Goal: Check status: Check status

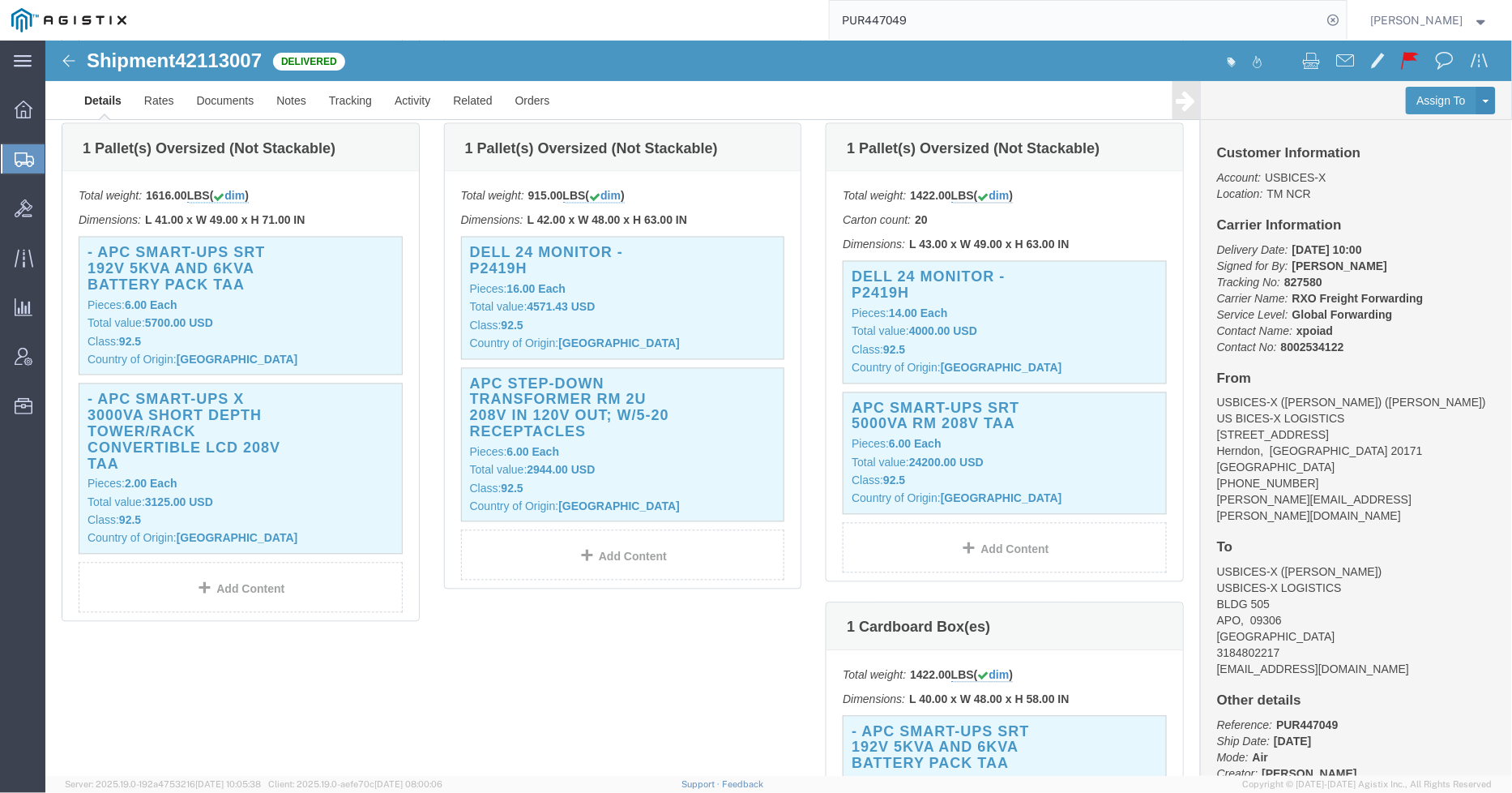
scroll to position [720, 0]
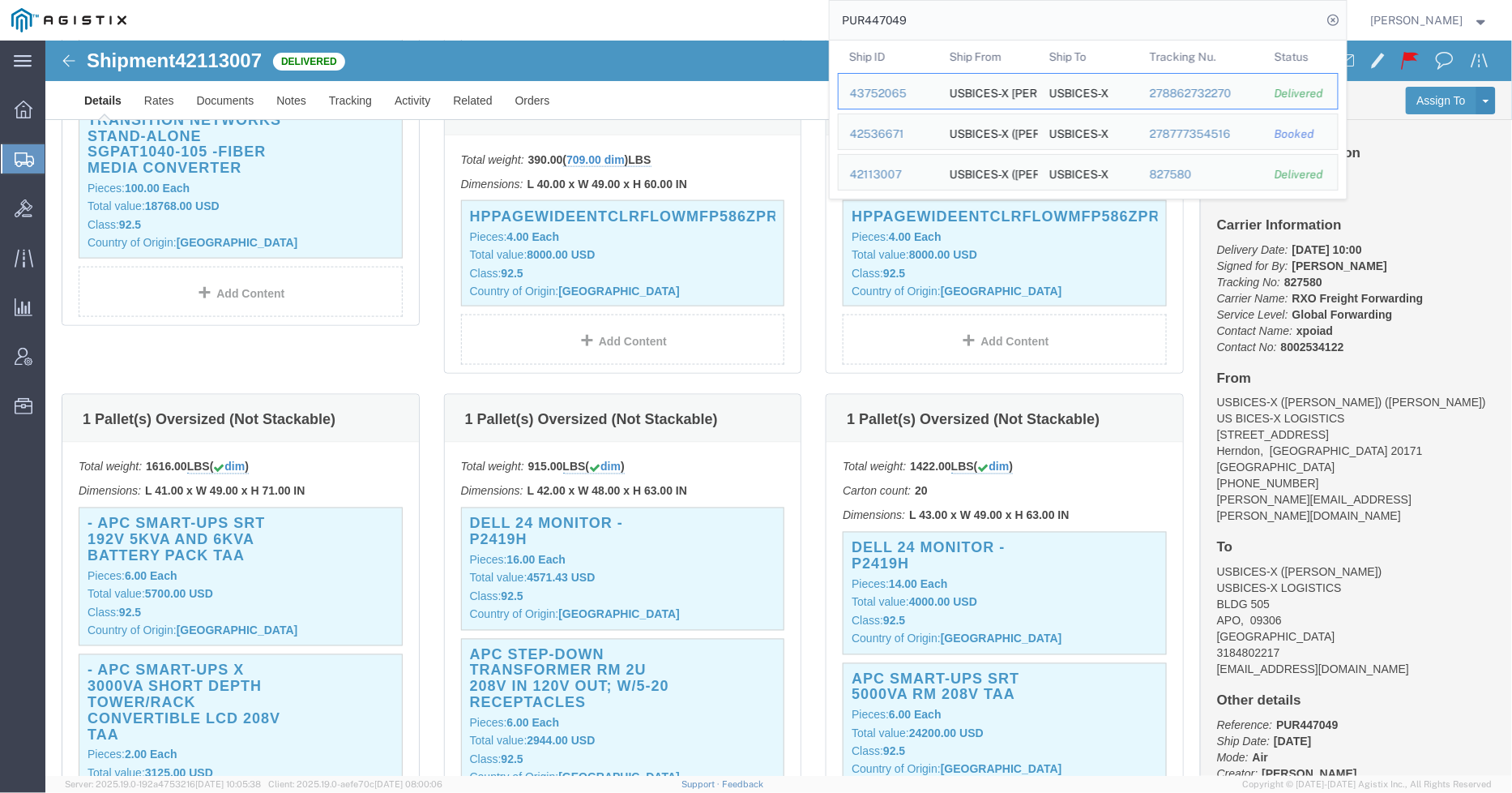
click at [941, 22] on input "PUR447049" at bounding box center [1076, 20] width 492 height 39
click at [901, 90] on div "43752065" at bounding box center [888, 93] width 77 height 17
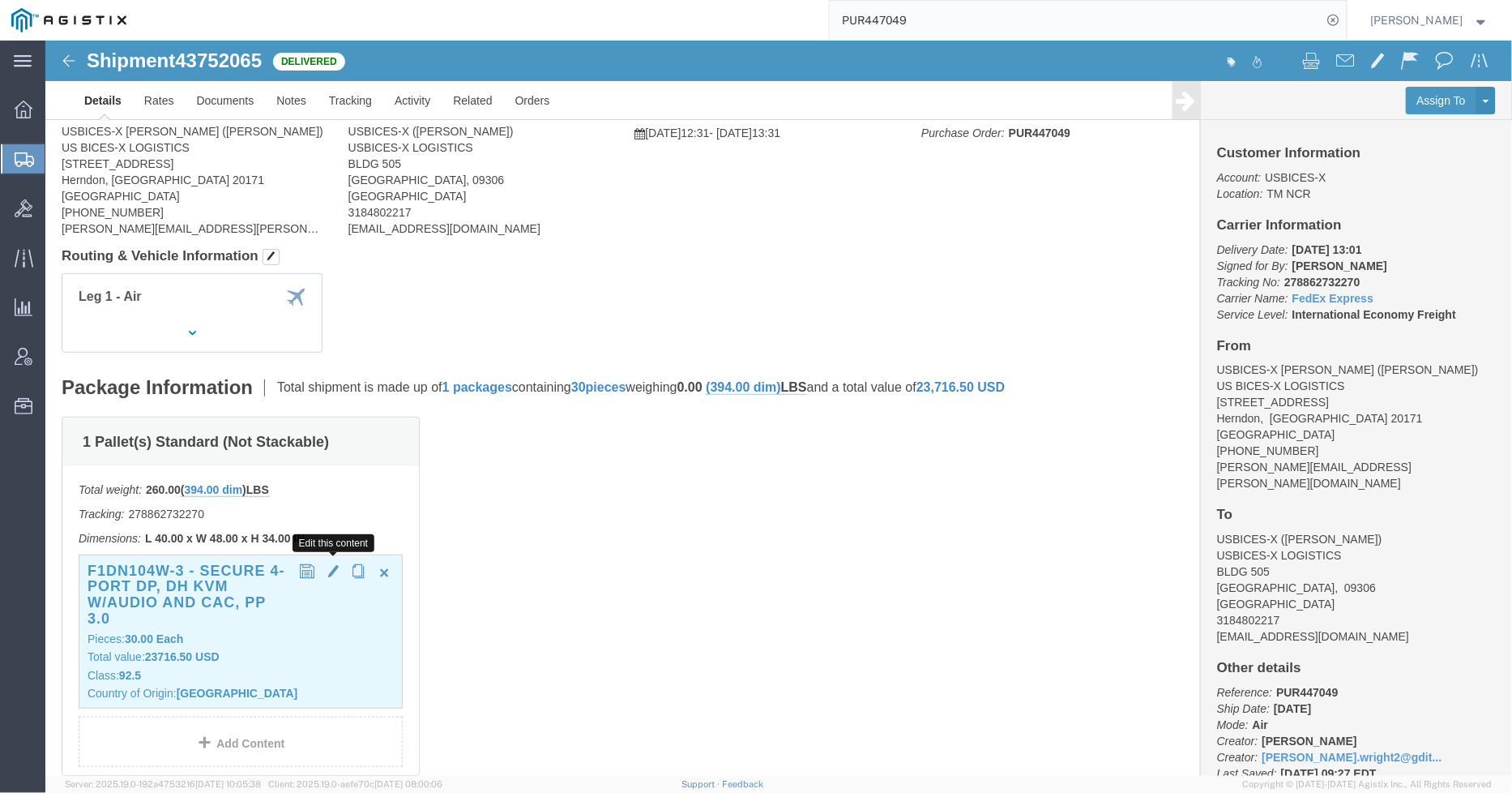
scroll to position [180, 0]
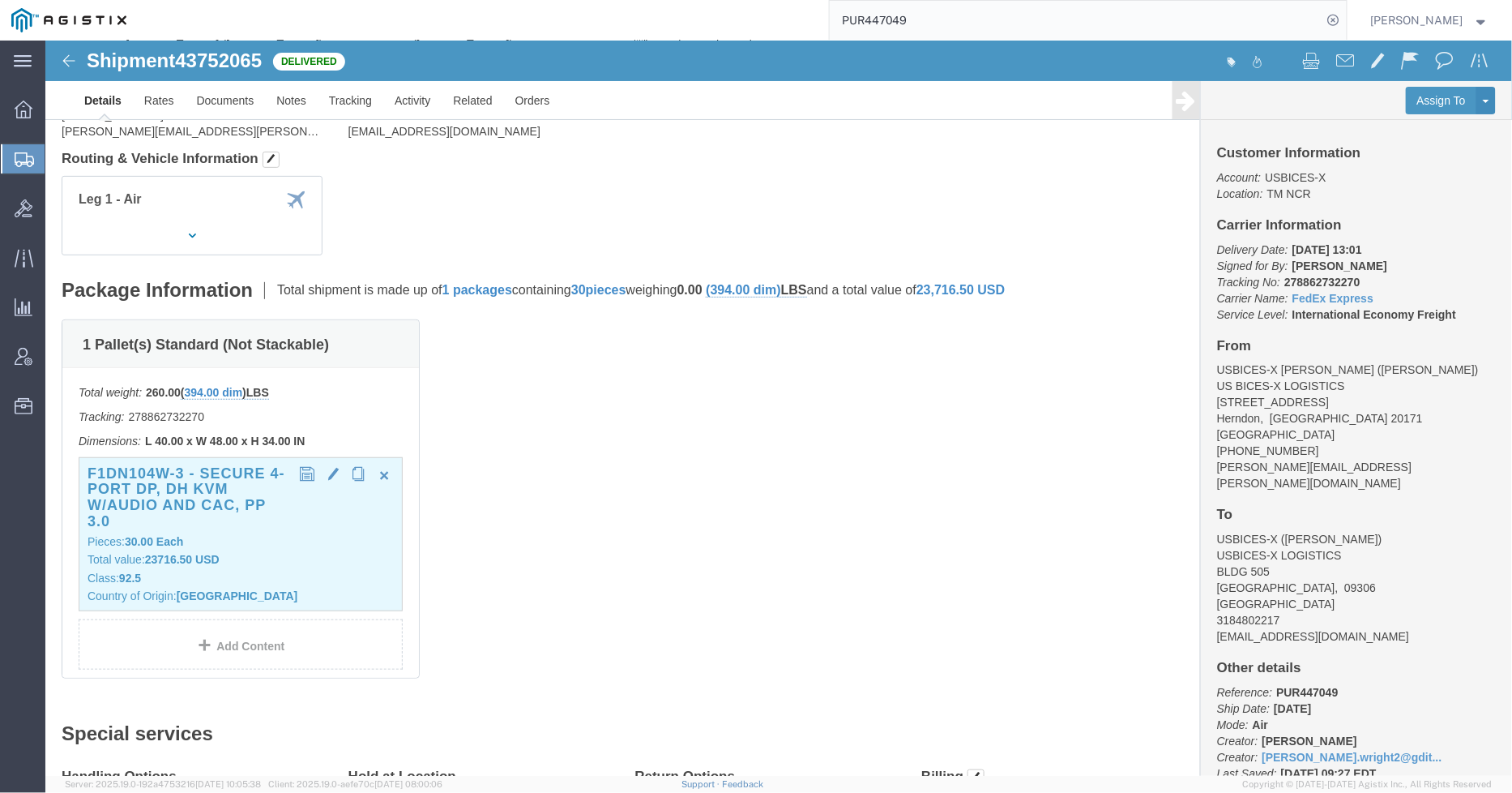
click div "F1DN104W-3 - Secure 4-port DP, DH KVM w/audio and CAC, PP 3.0 Pieces: 30.00 Eac…"
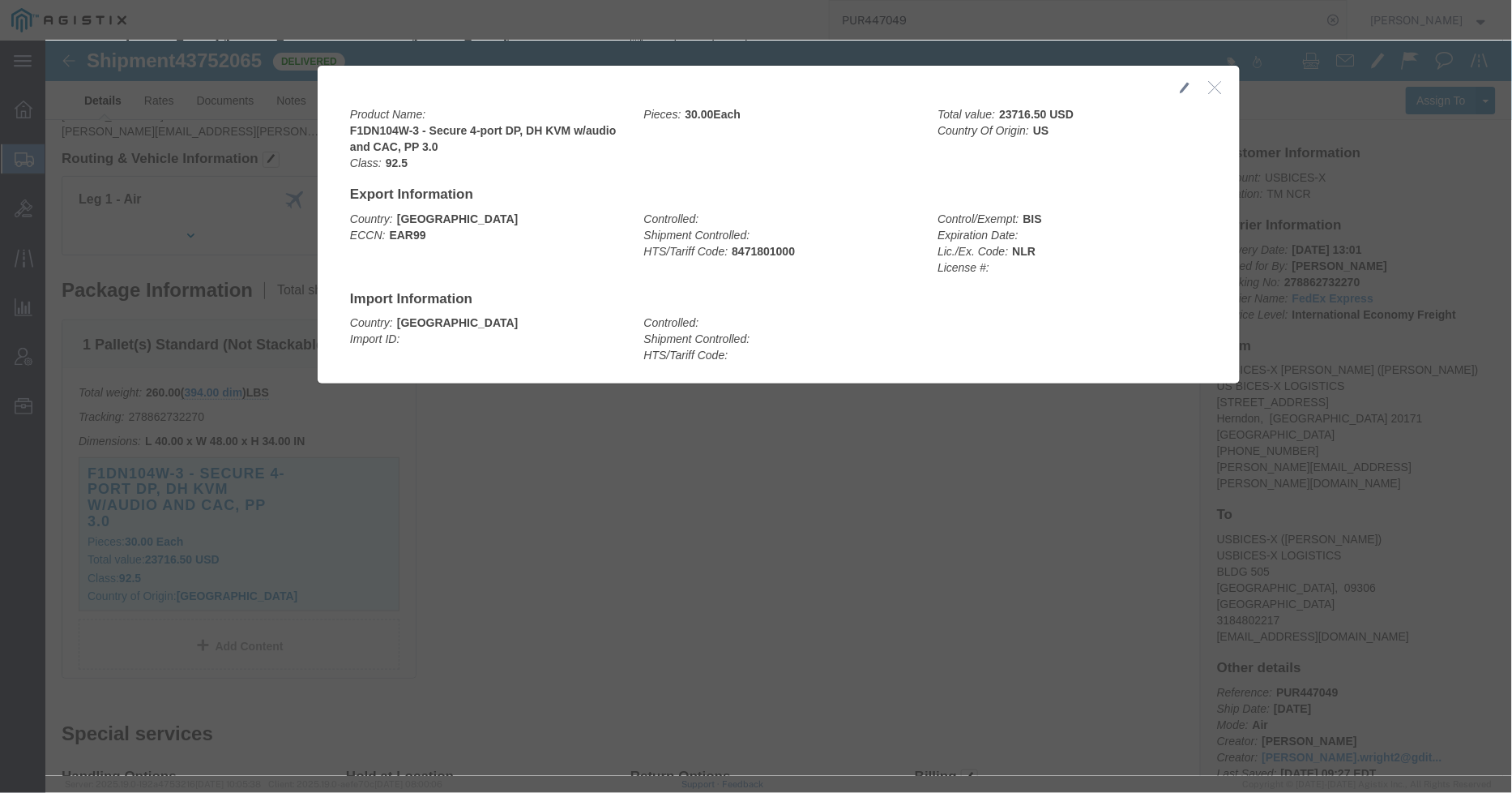
click icon "button"
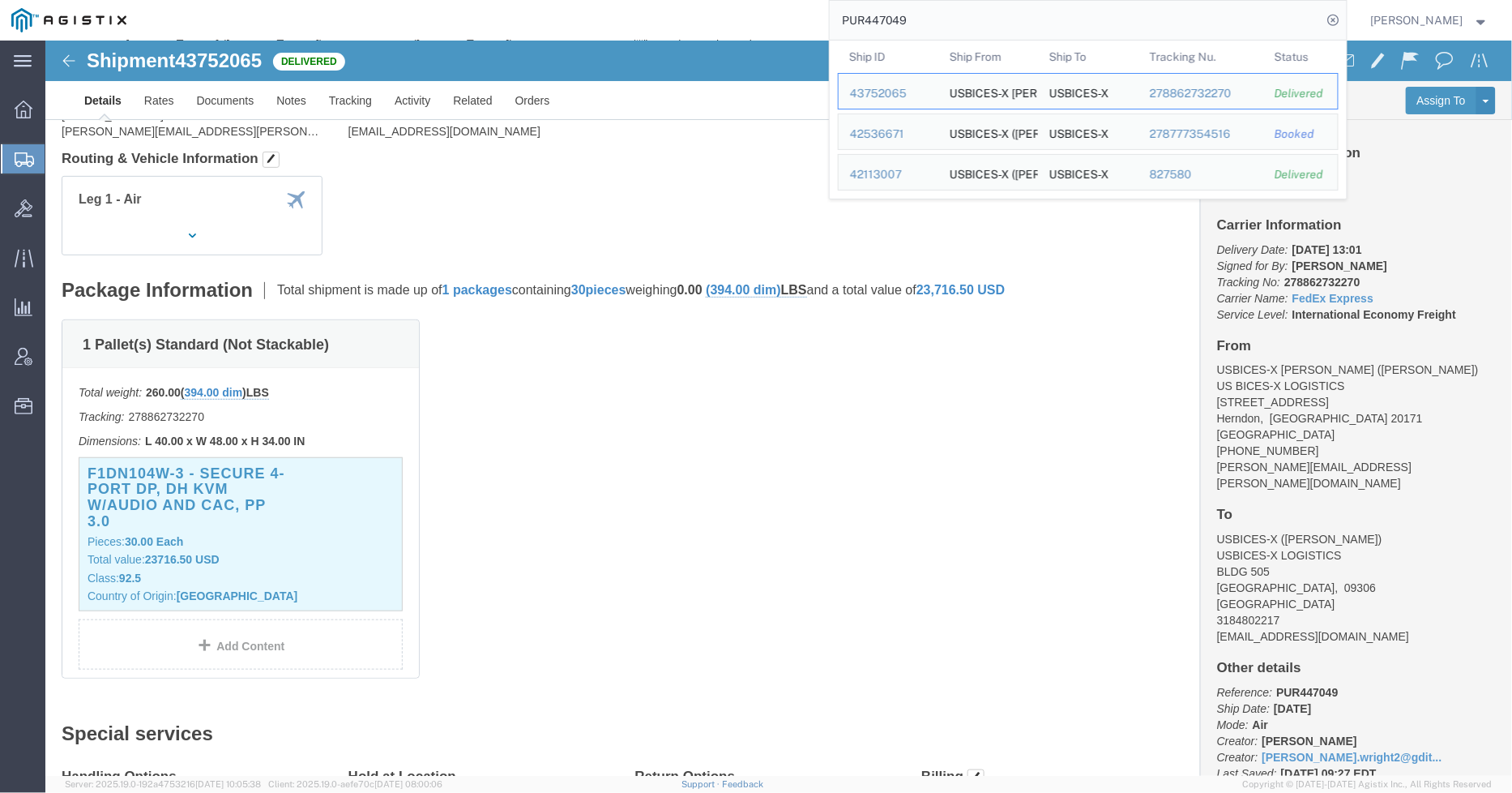
click at [971, 15] on input "PUR447049" at bounding box center [1076, 20] width 492 height 39
click at [902, 132] on div "42536671" at bounding box center [888, 134] width 77 height 17
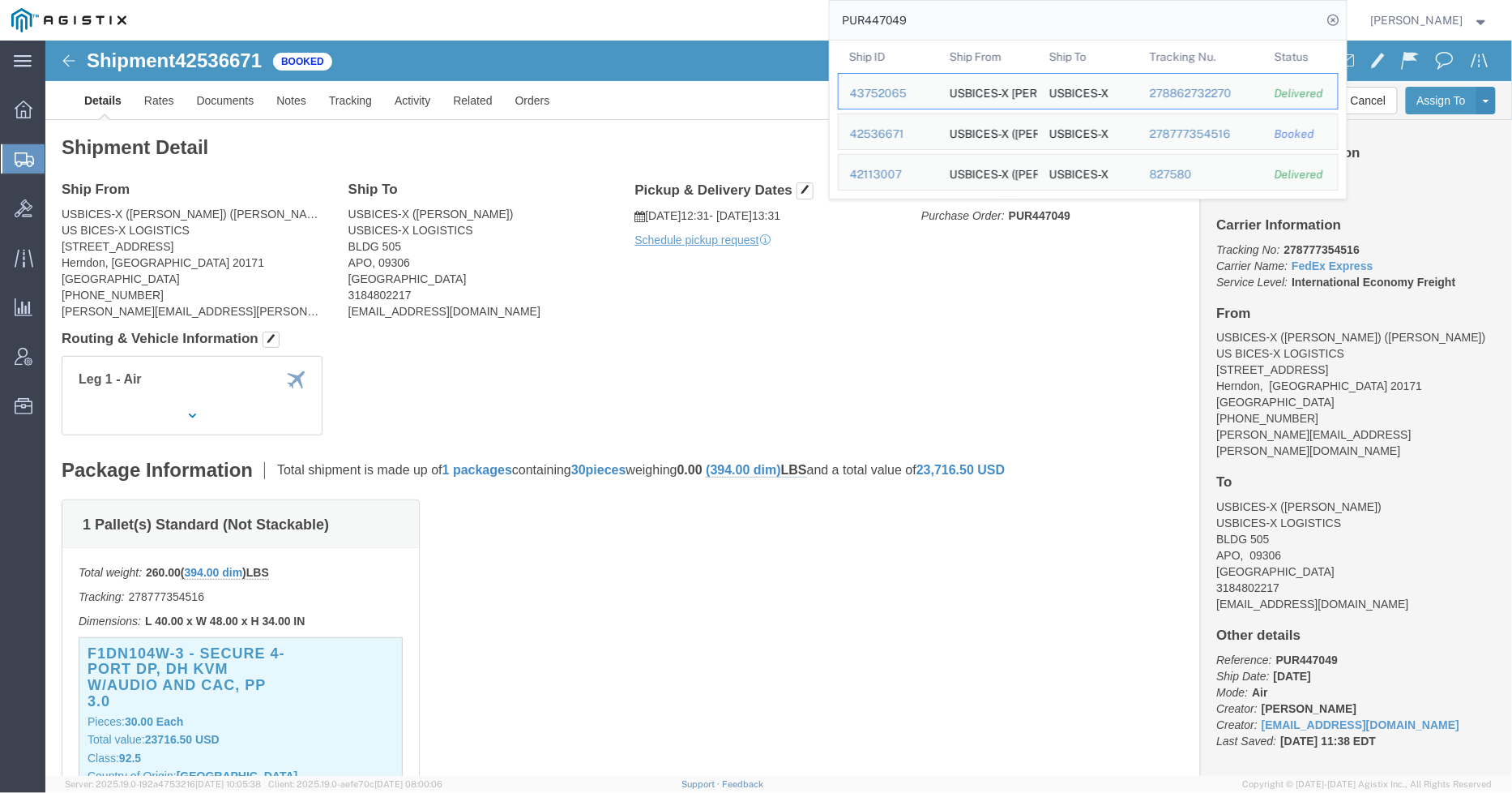
click at [930, 18] on input "PUR447049" at bounding box center [1076, 20] width 492 height 39
click at [886, 93] on div "43752065" at bounding box center [888, 93] width 77 height 17
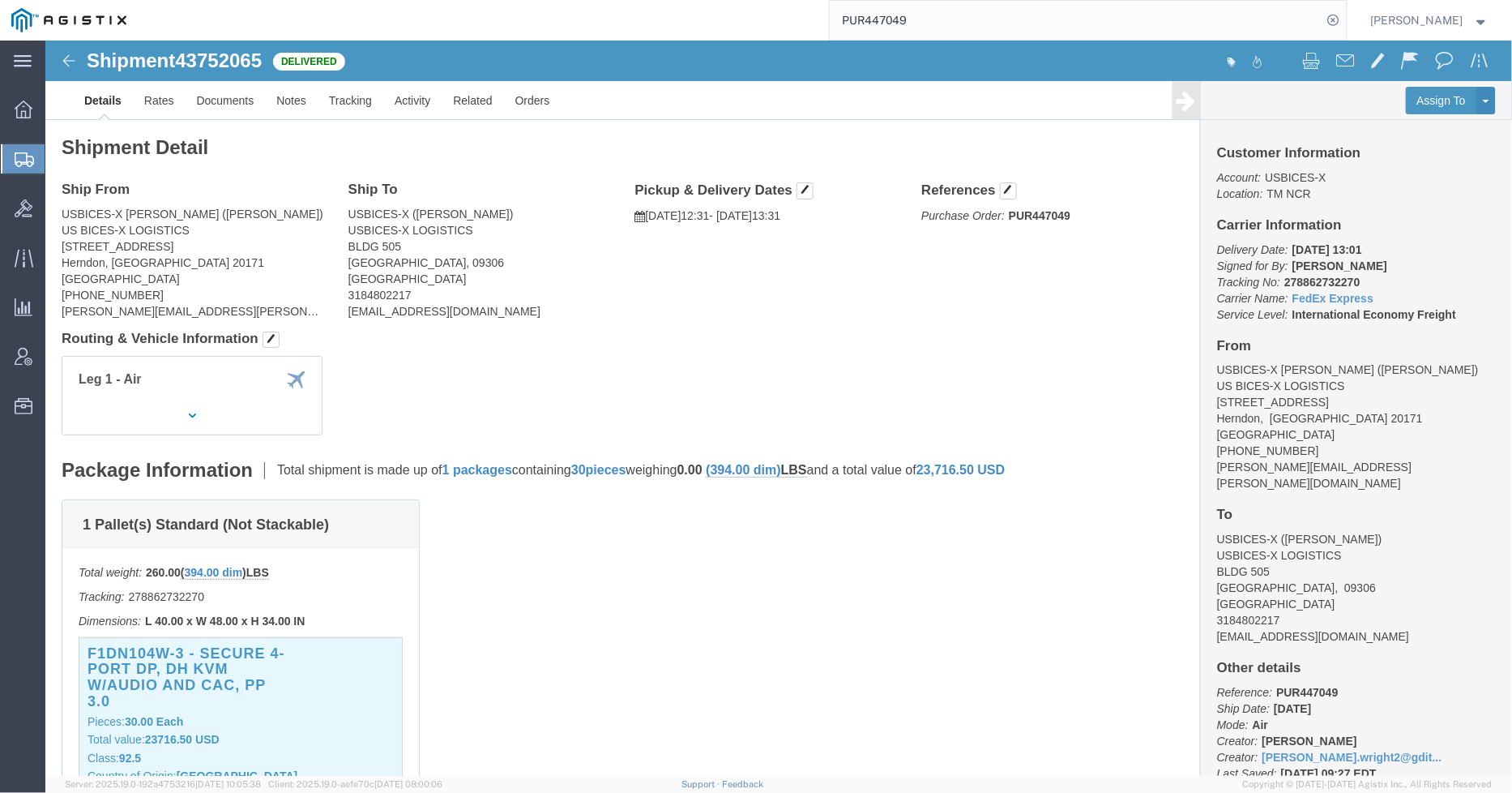
click at [962, 20] on input "PUR447049" at bounding box center [1076, 20] width 492 height 39
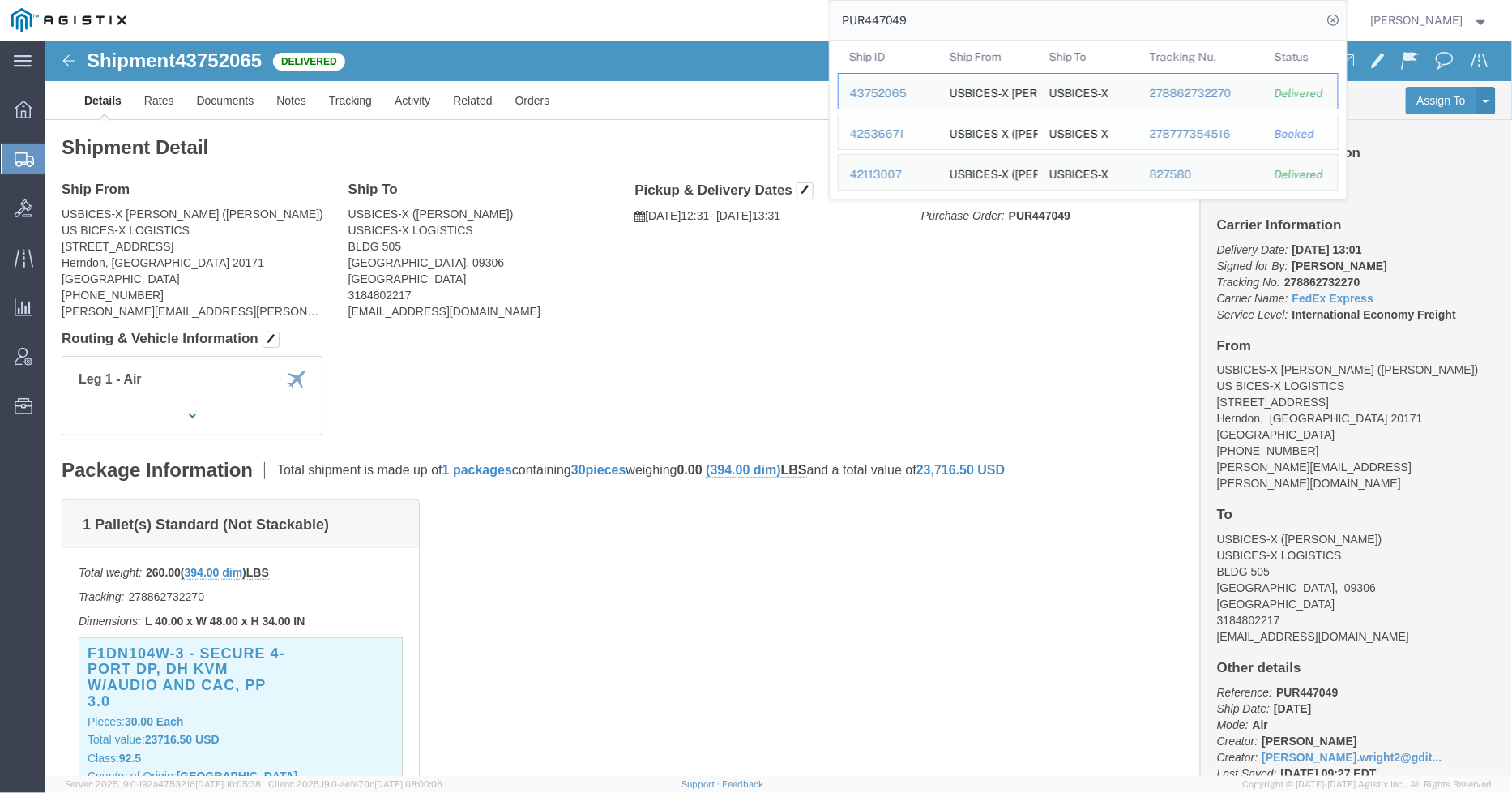
click at [896, 133] on div "42536671" at bounding box center [888, 134] width 77 height 17
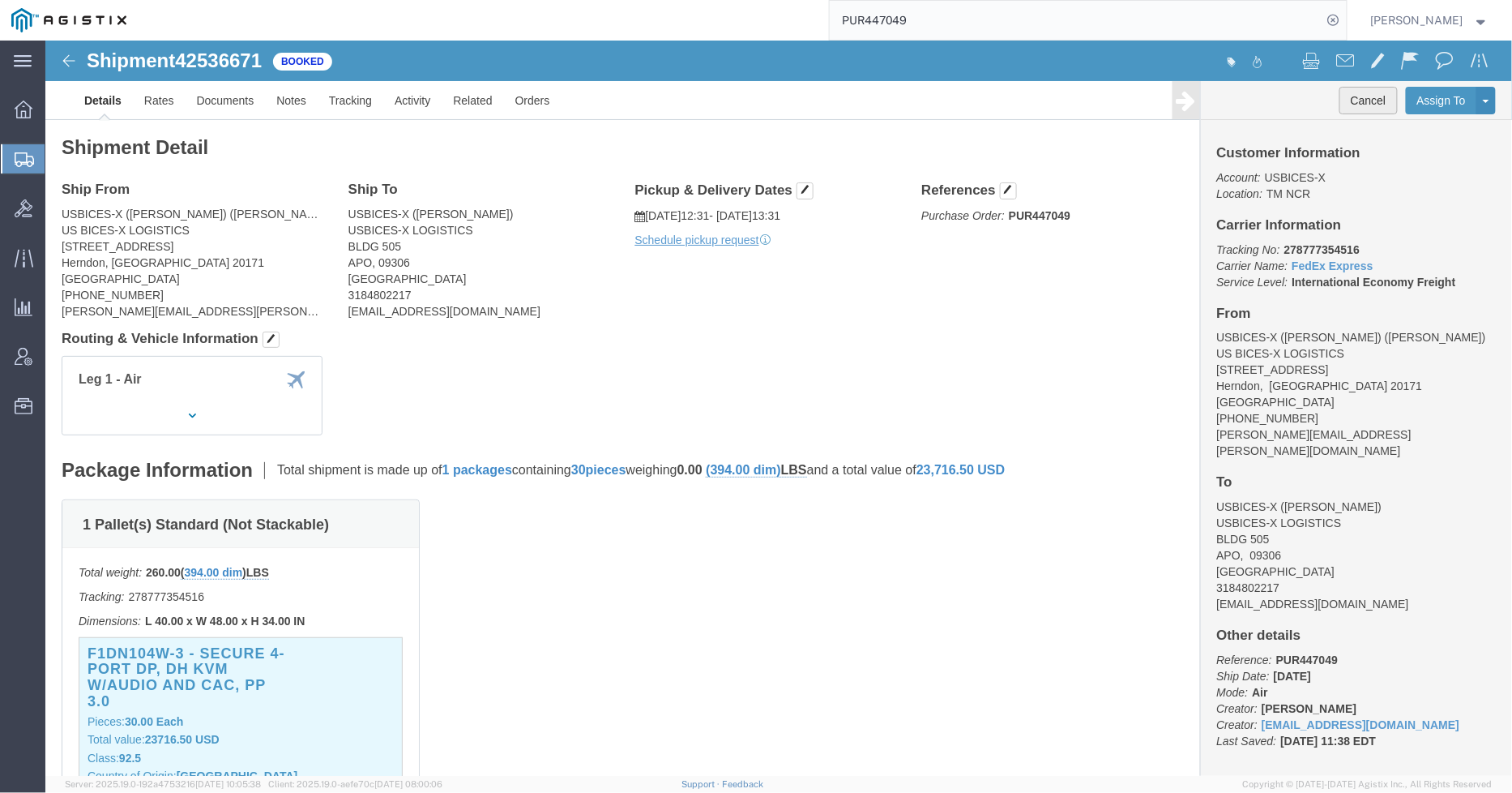
click button "Cancel"
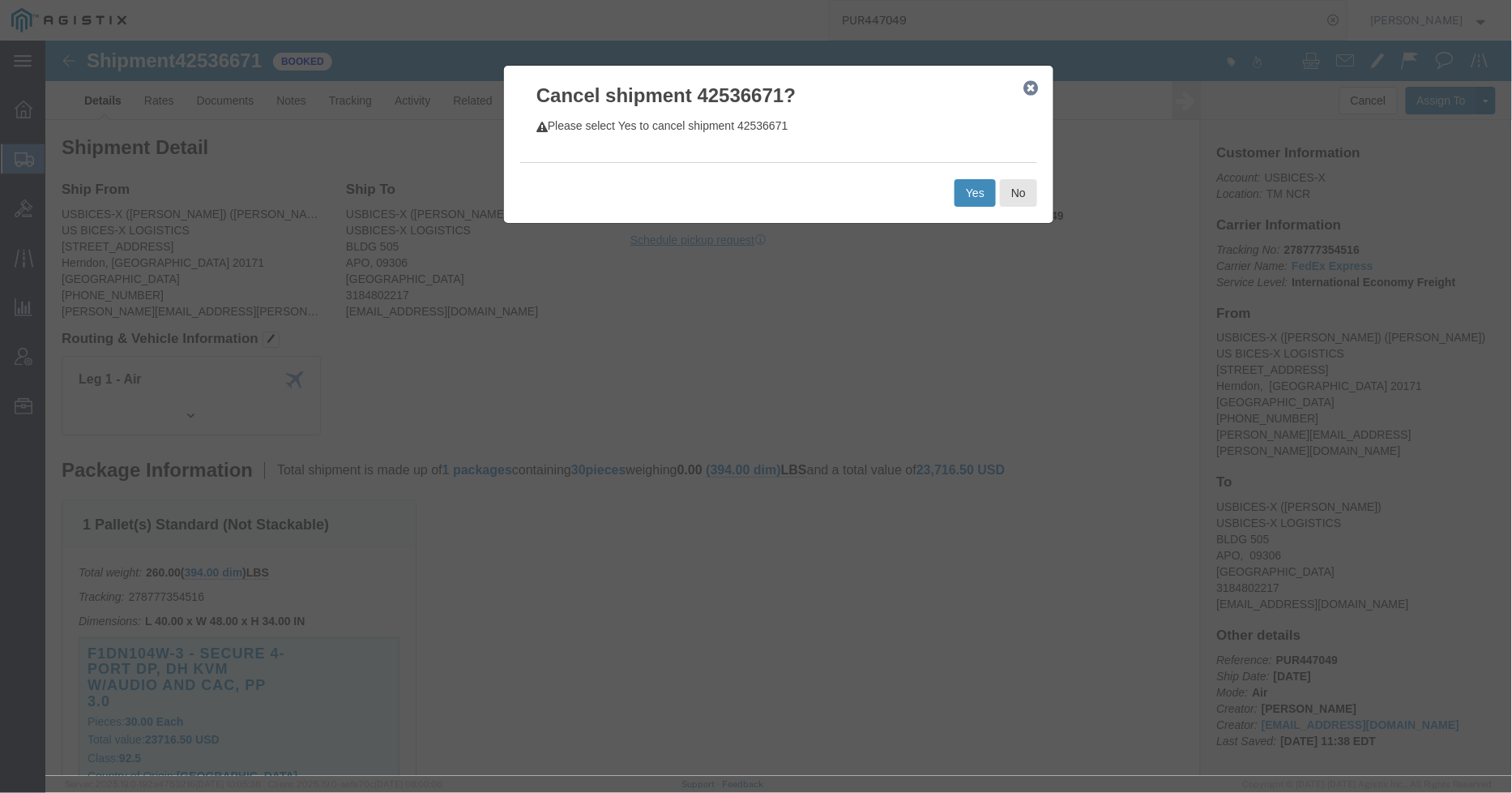
click button "Yes"
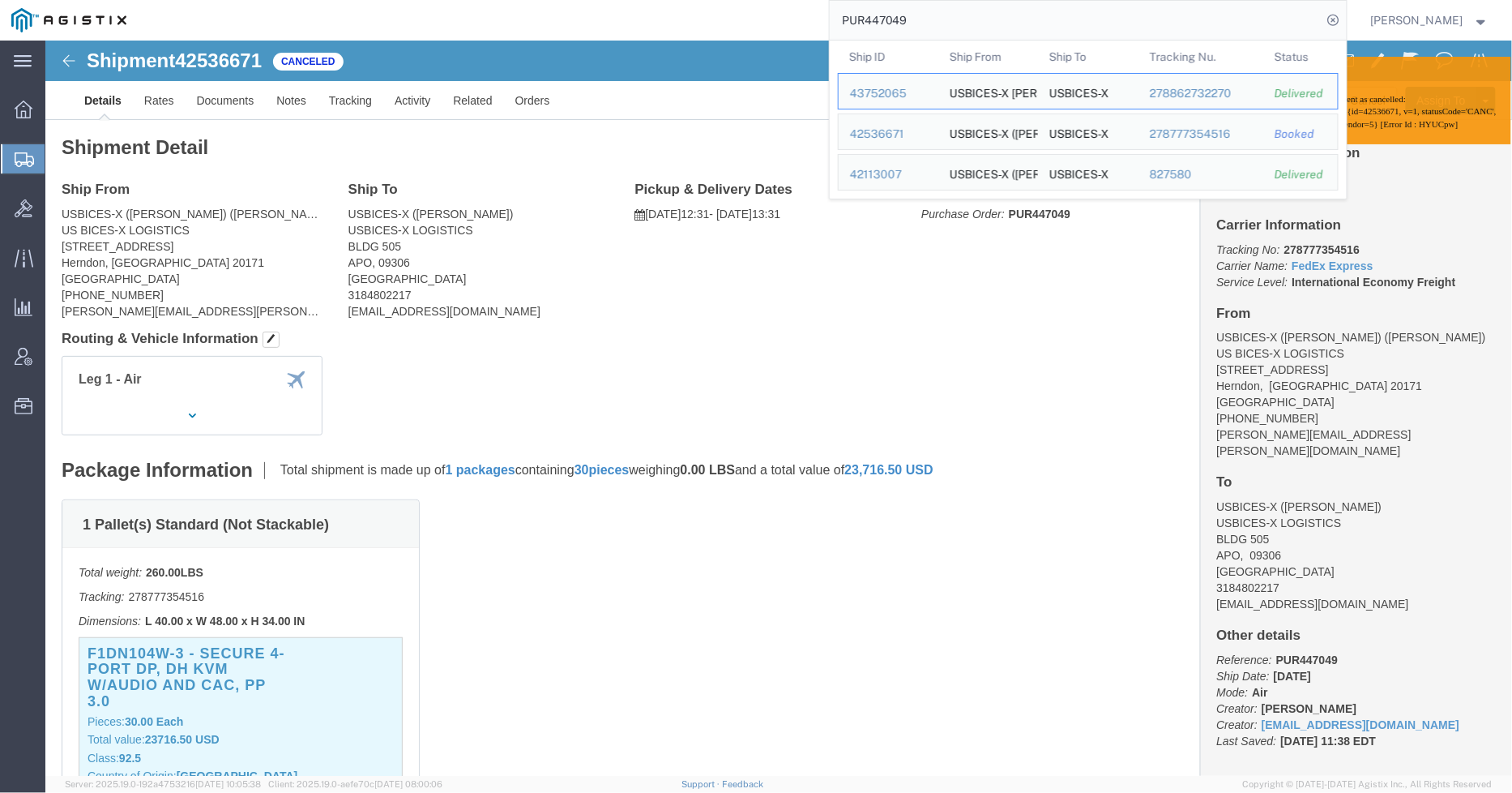
click at [950, 25] on input "PUR447049" at bounding box center [1076, 20] width 492 height 39
click at [900, 94] on div "43752065" at bounding box center [888, 93] width 77 height 17
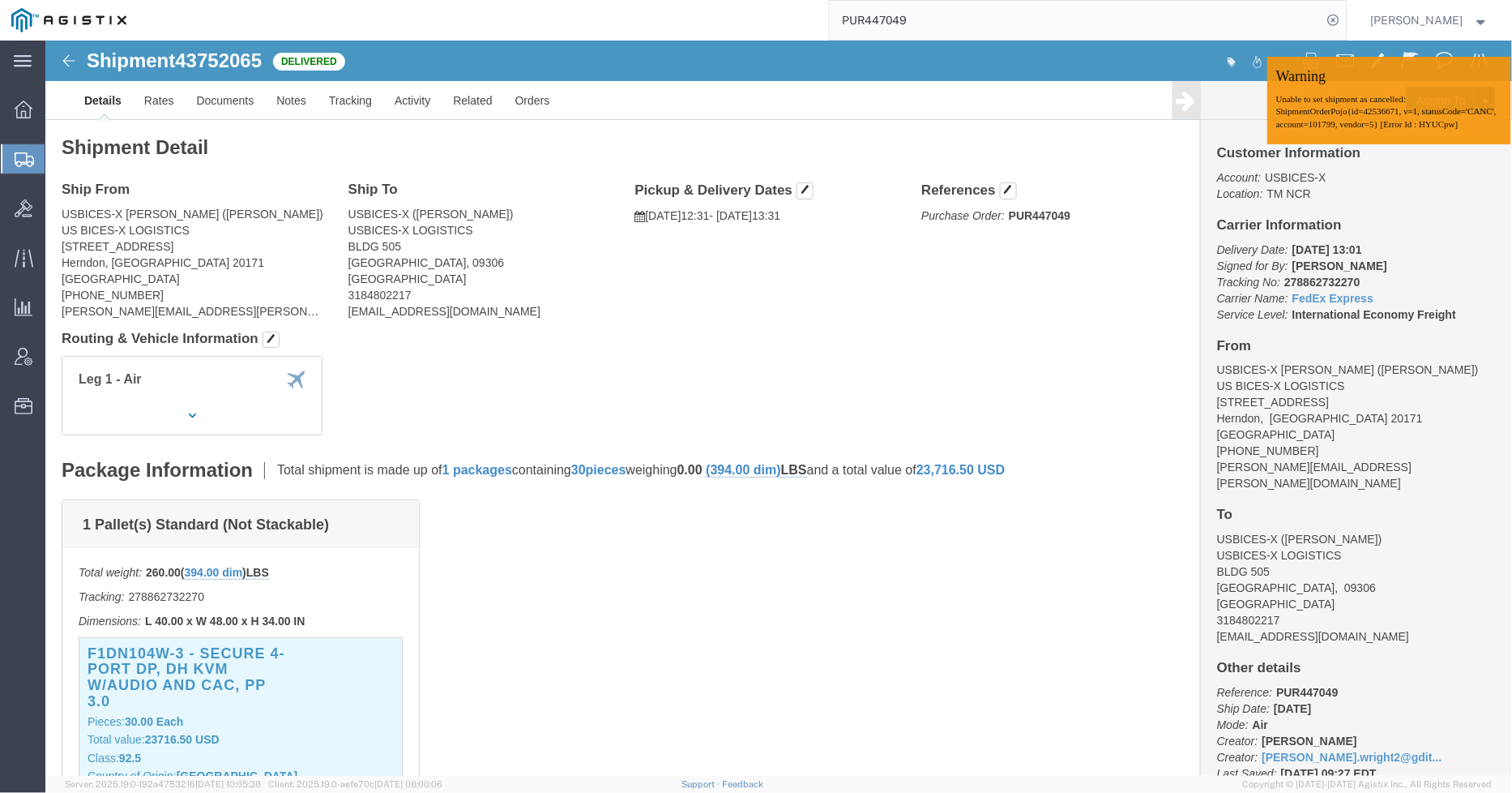
click at [975, 26] on input "PUR447049" at bounding box center [1076, 20] width 492 height 39
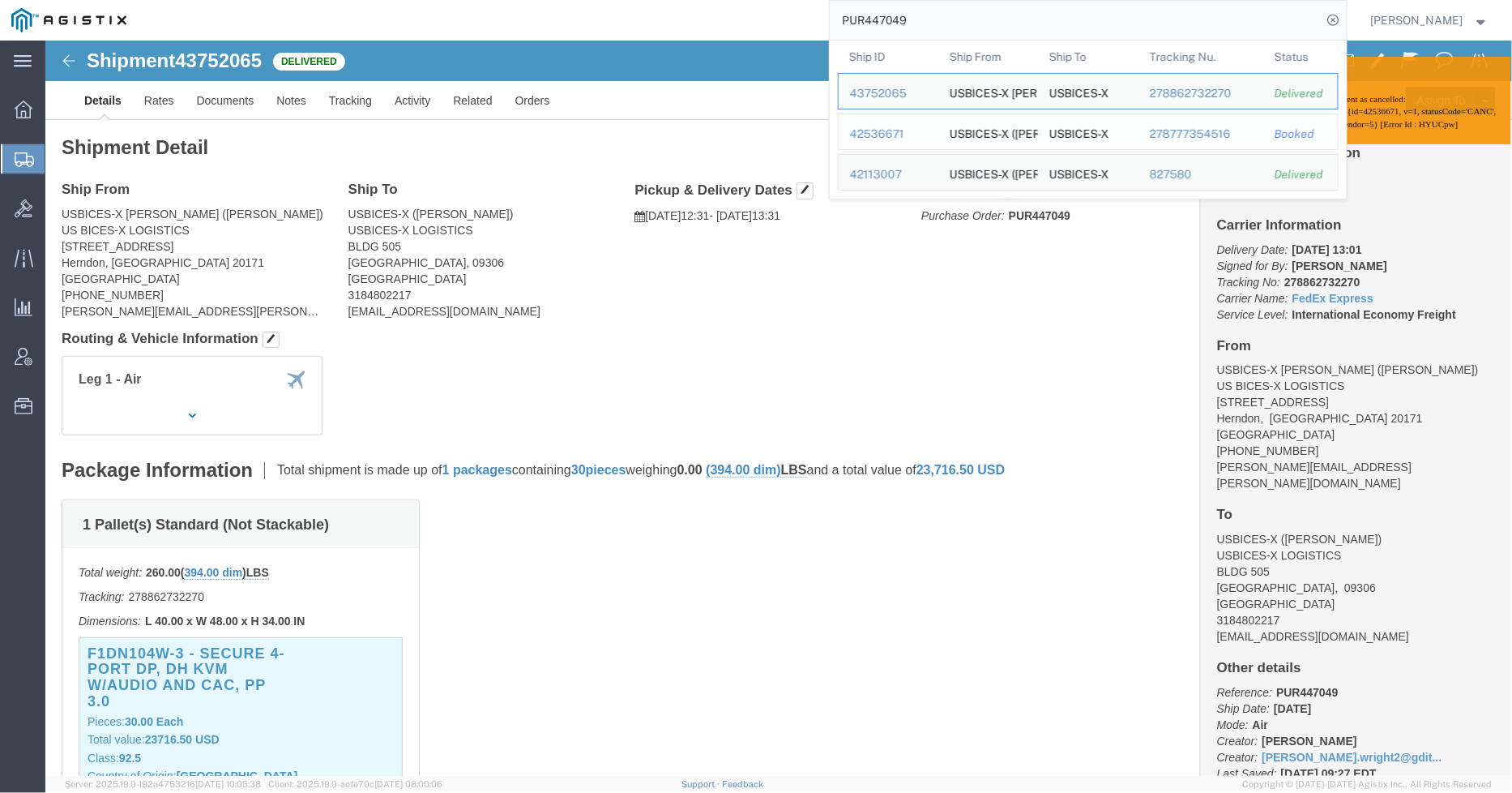
click at [894, 133] on div "42536671" at bounding box center [888, 134] width 77 height 17
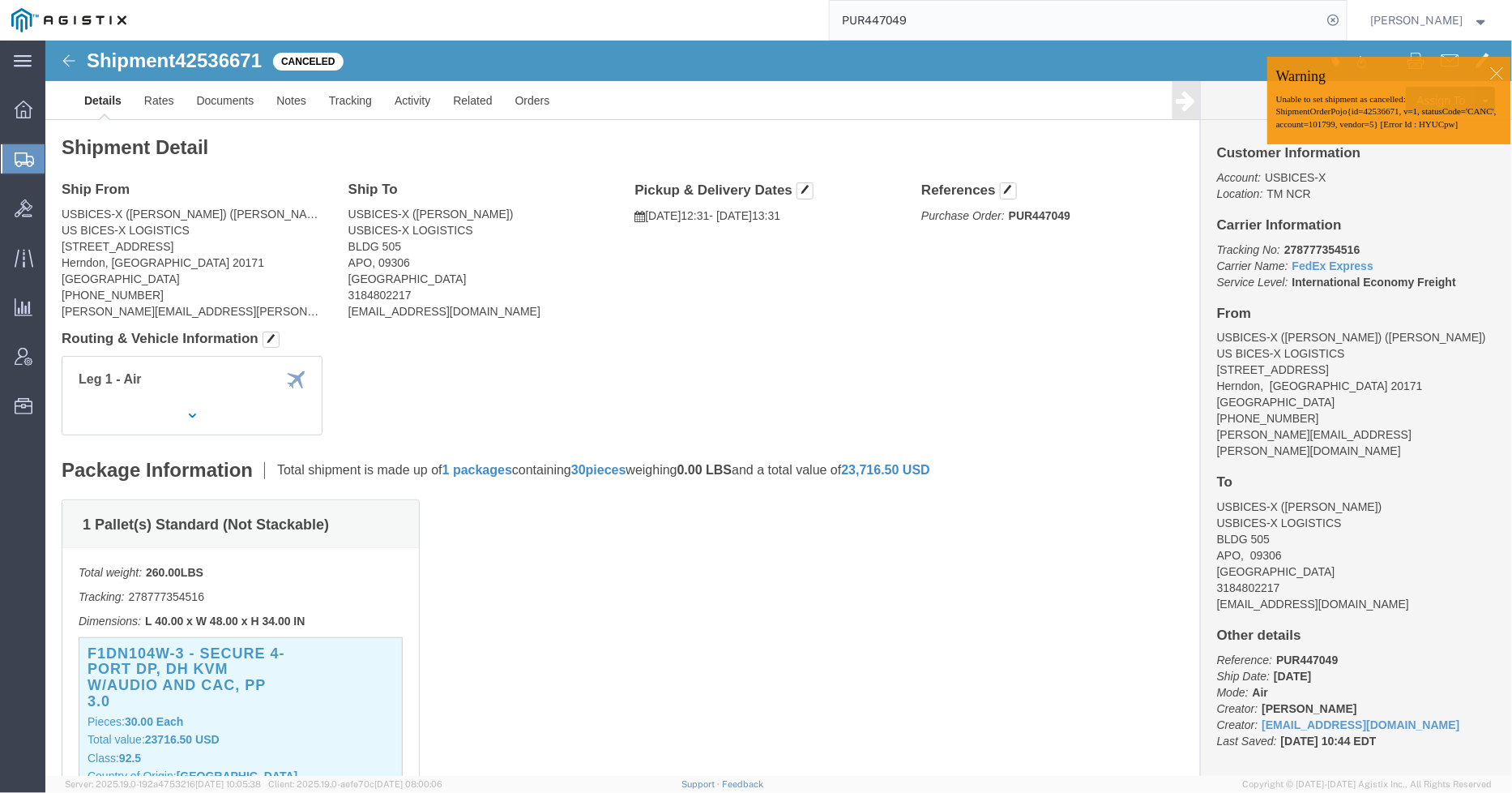
click div
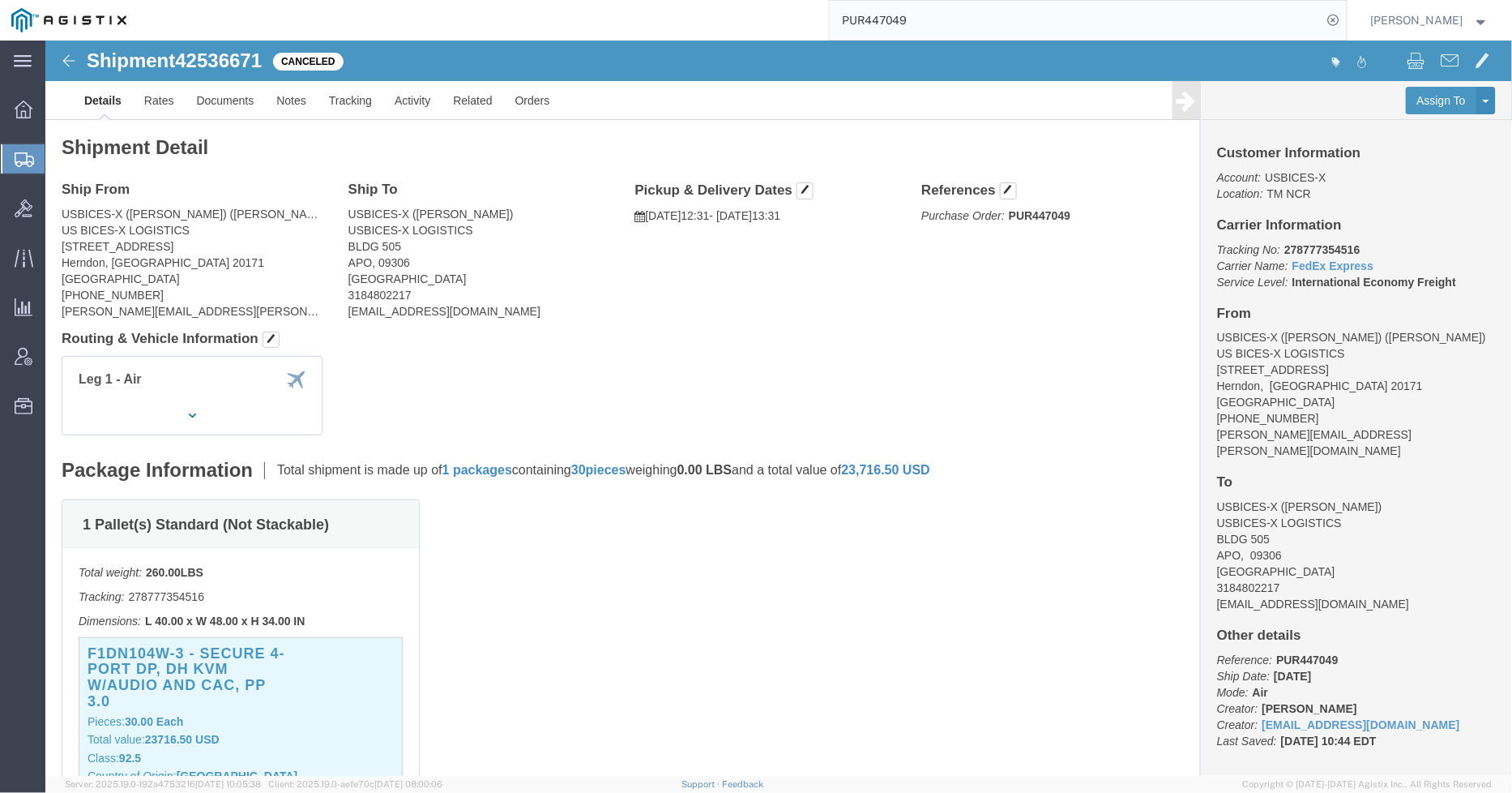
click at [935, 20] on input "PUR447049" at bounding box center [1076, 20] width 492 height 39
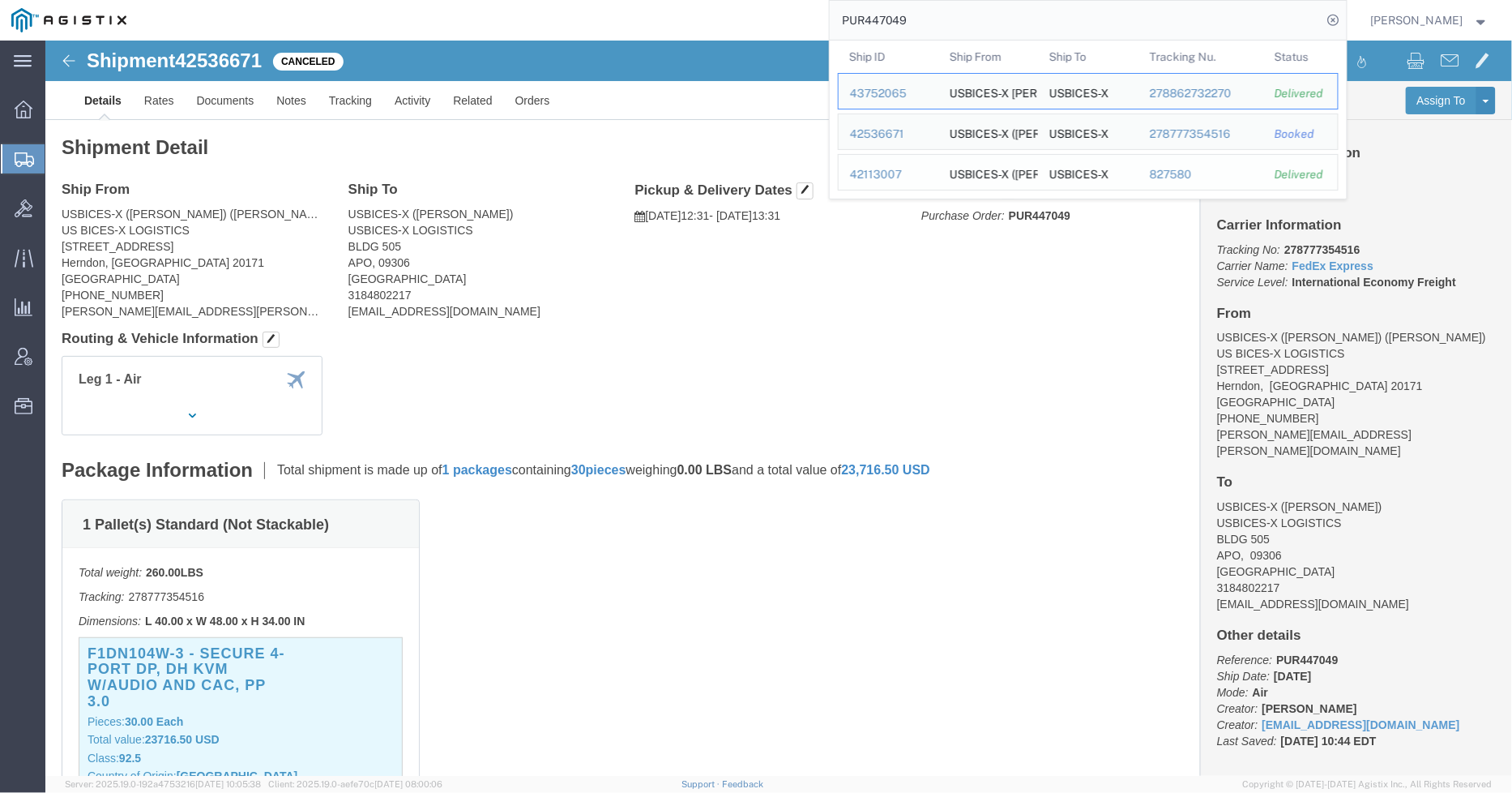
click at [904, 178] on div "42113007" at bounding box center [888, 175] width 77 height 17
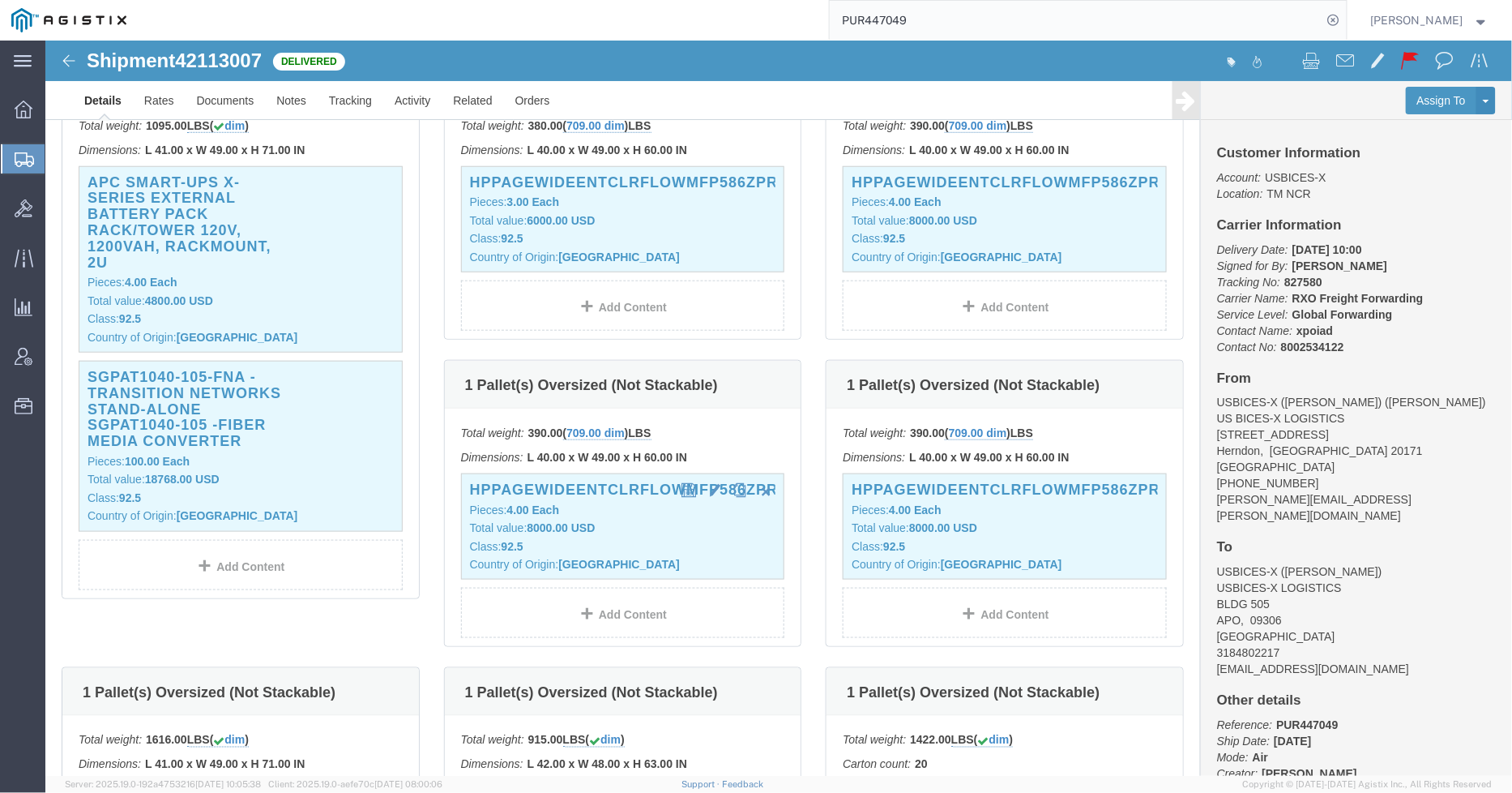
scroll to position [450, 0]
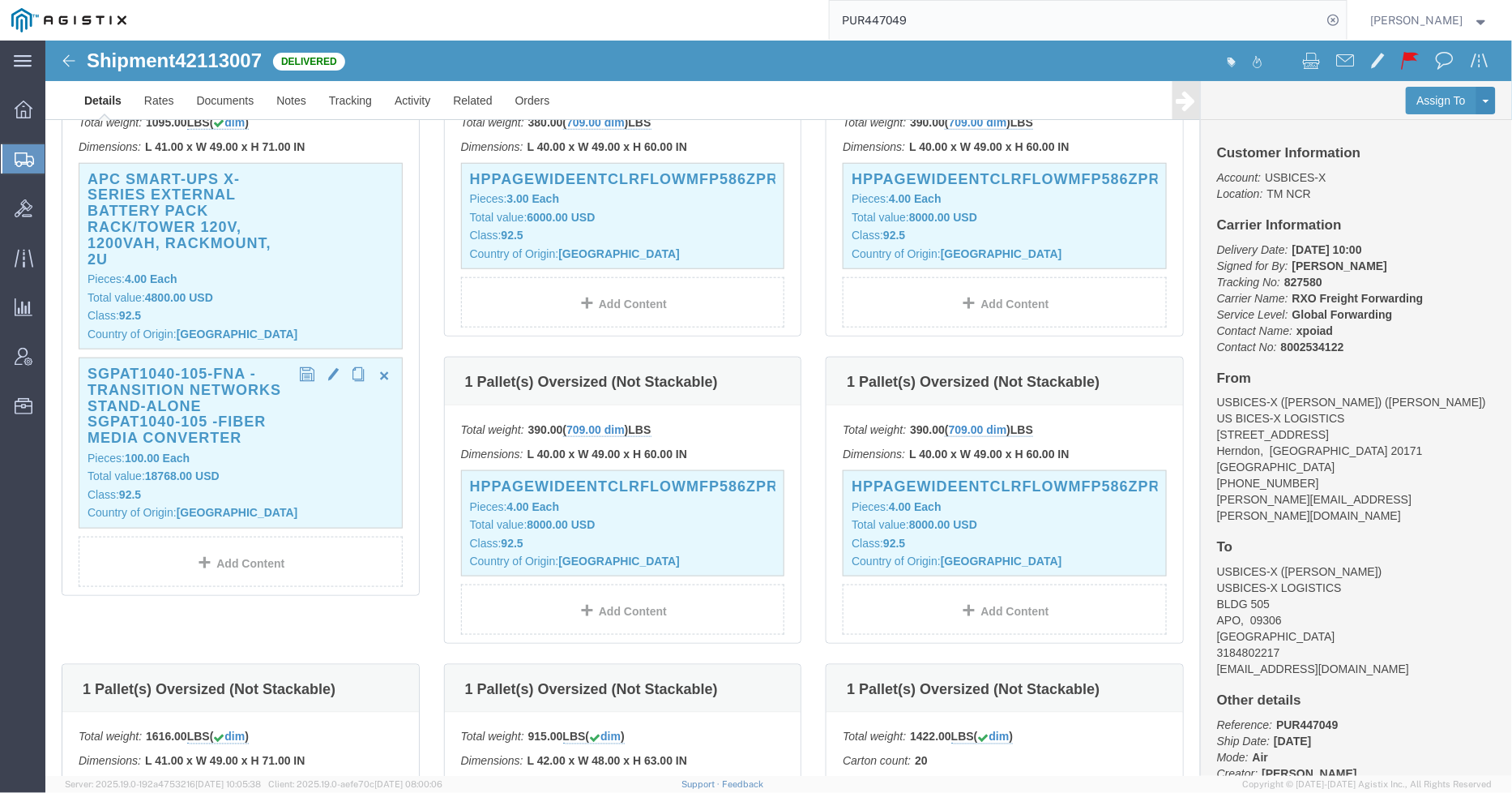
click p "Class: 92.5"
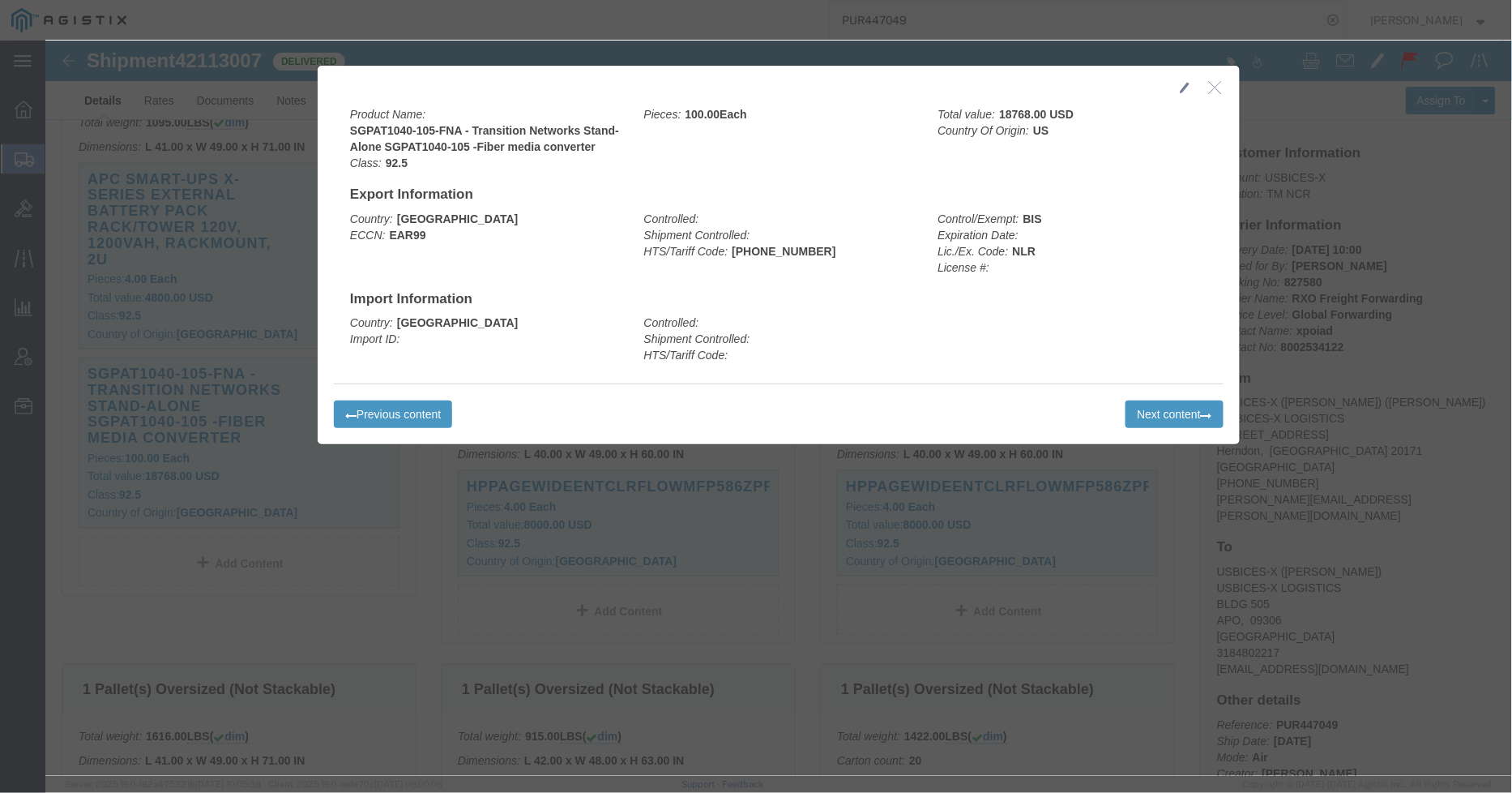
click icon "button"
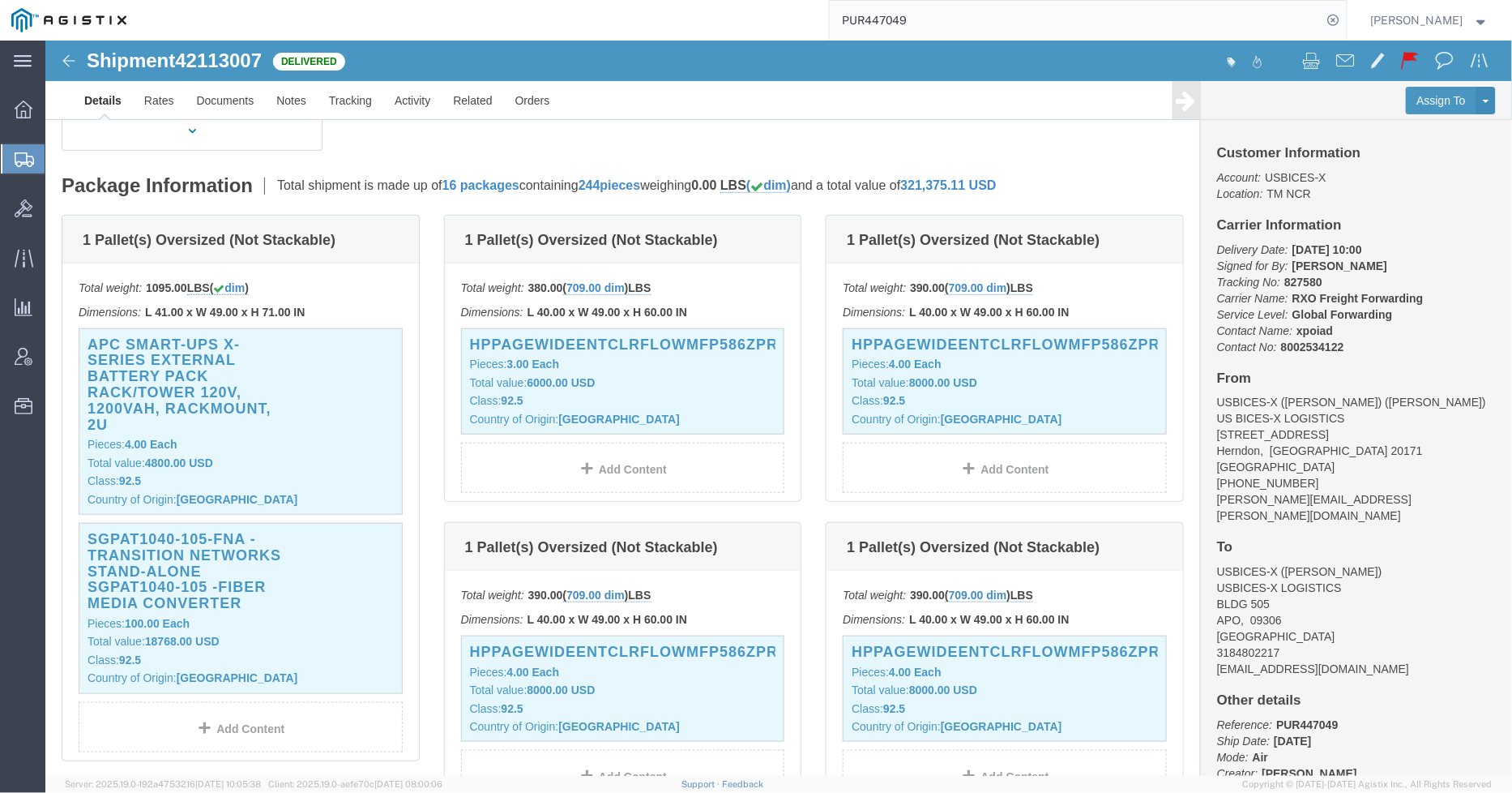
scroll to position [270, 0]
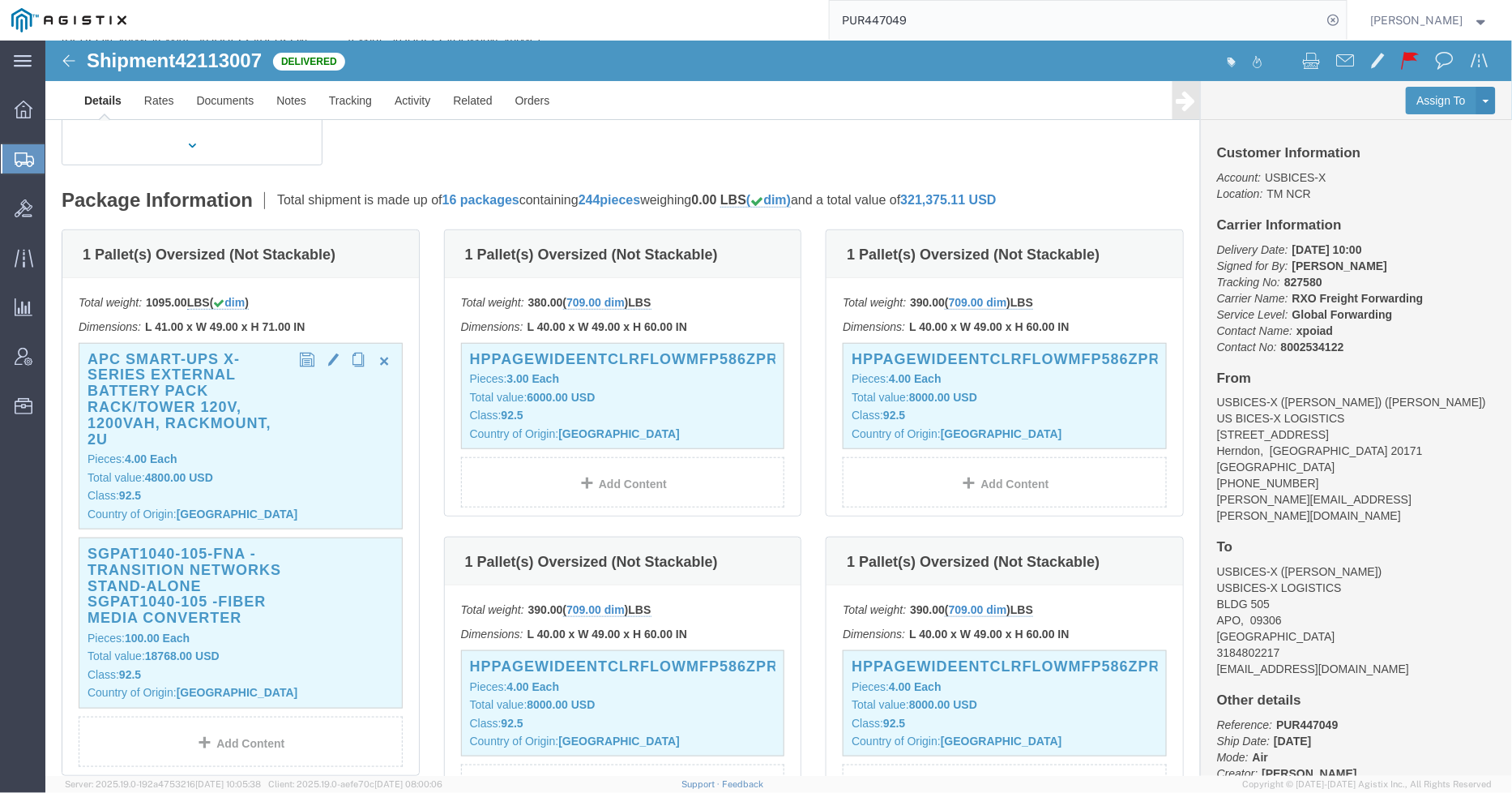
click p "Pieces: 4.00 Each"
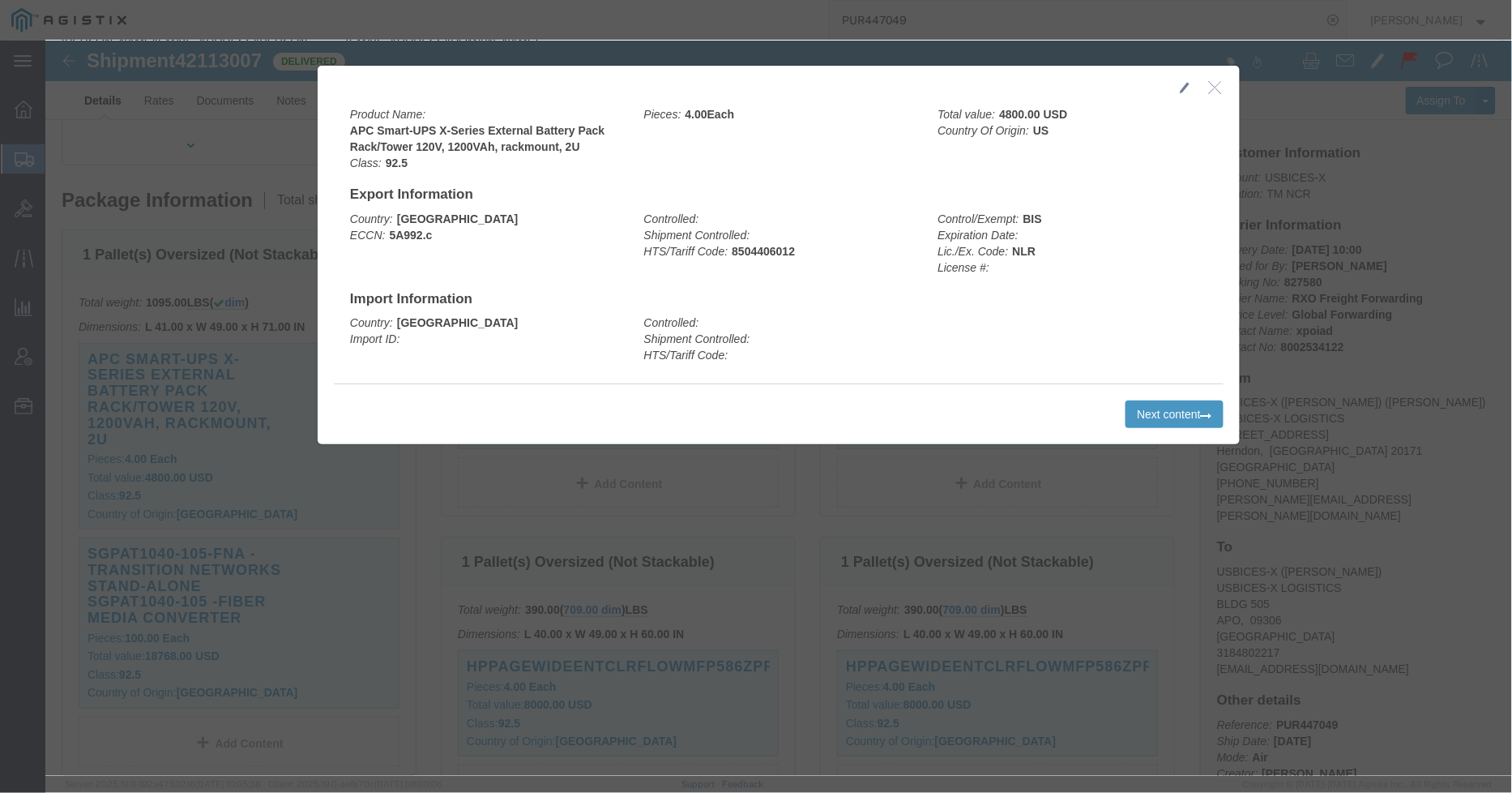
click icon "button"
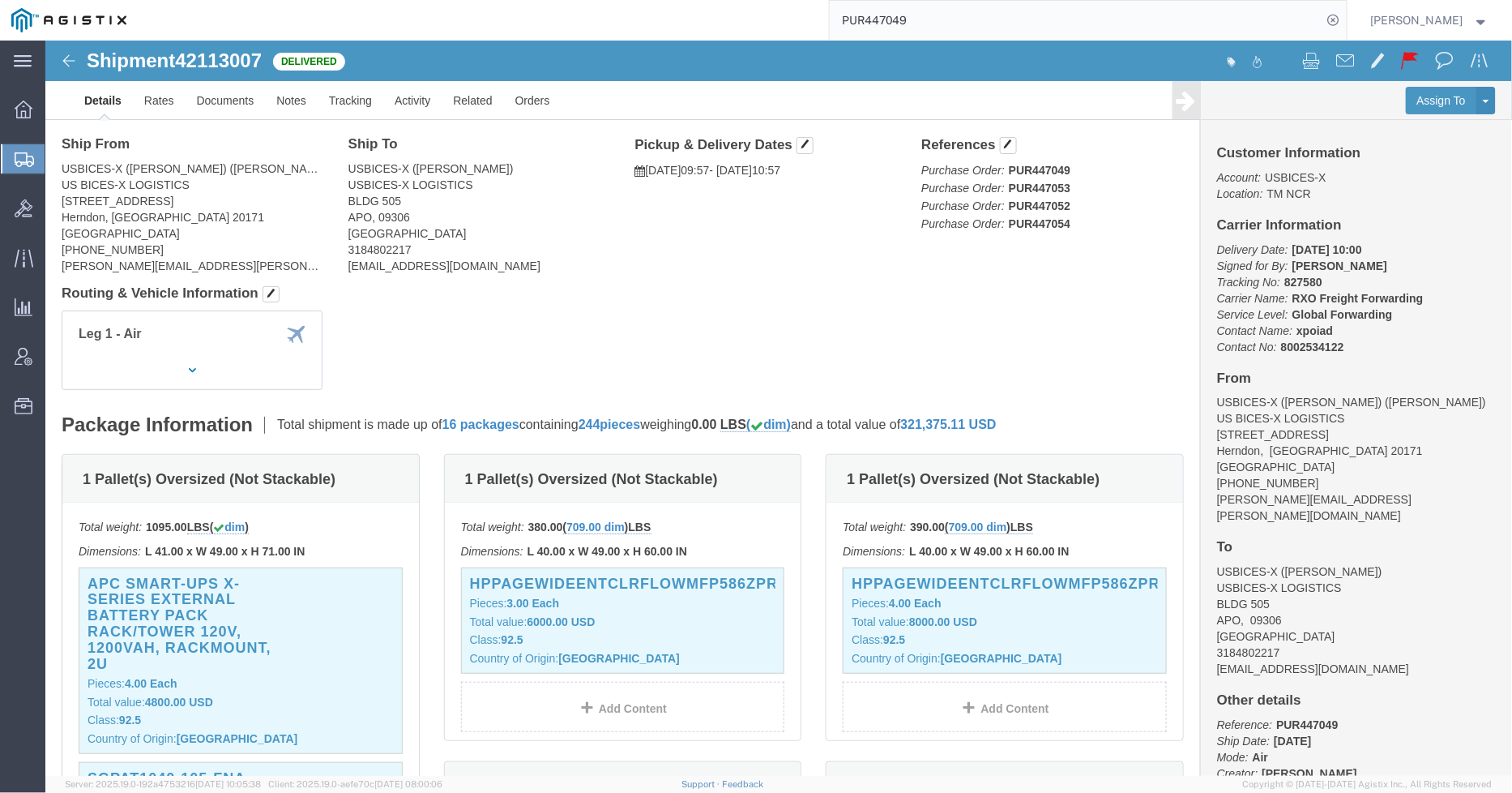
scroll to position [90, 0]
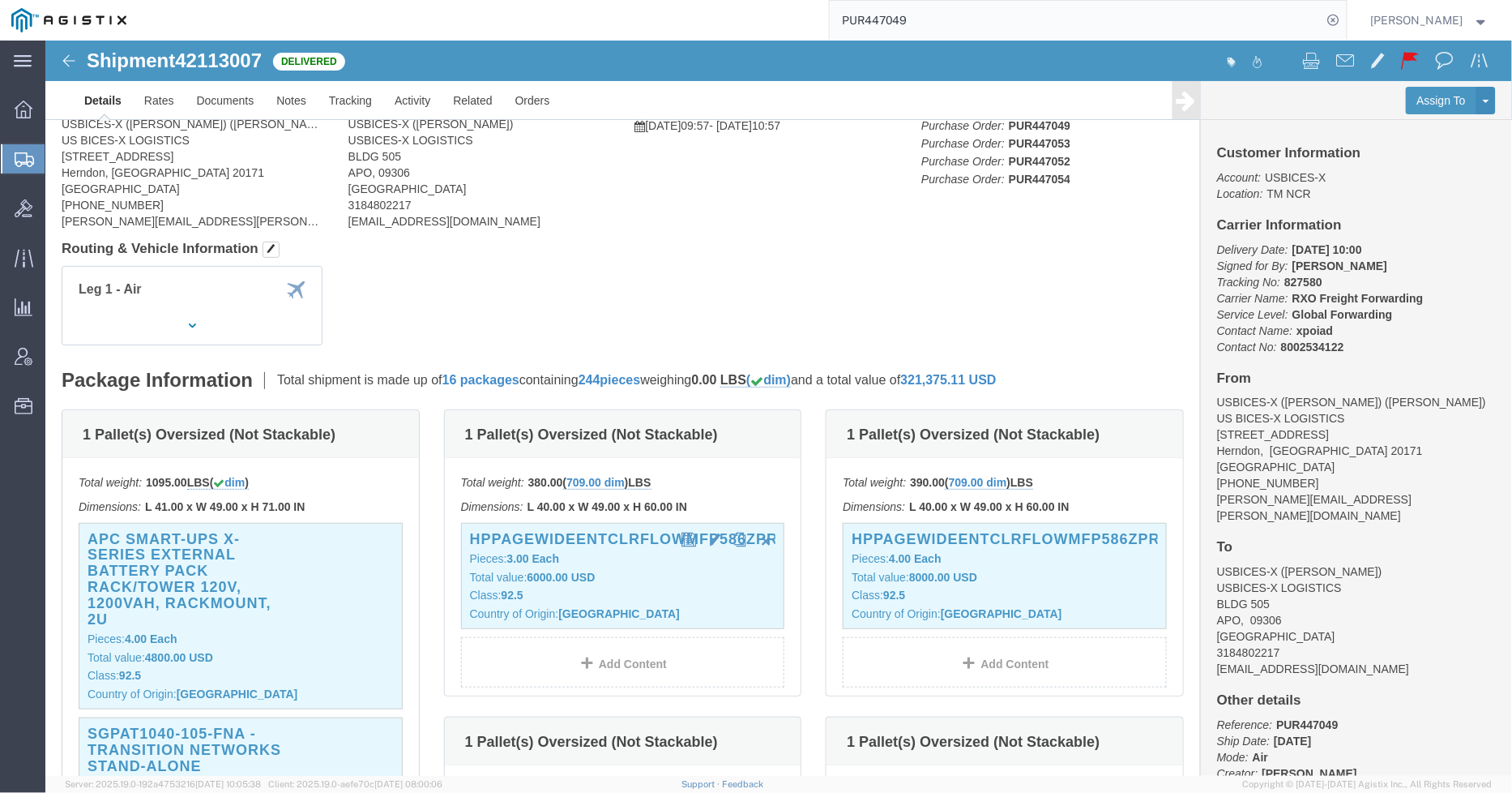
click div "HPPageWideEntClrFlowMFP586zPrntr Pieces: 3.00 Each Total value: 6000.00 USD Cla…"
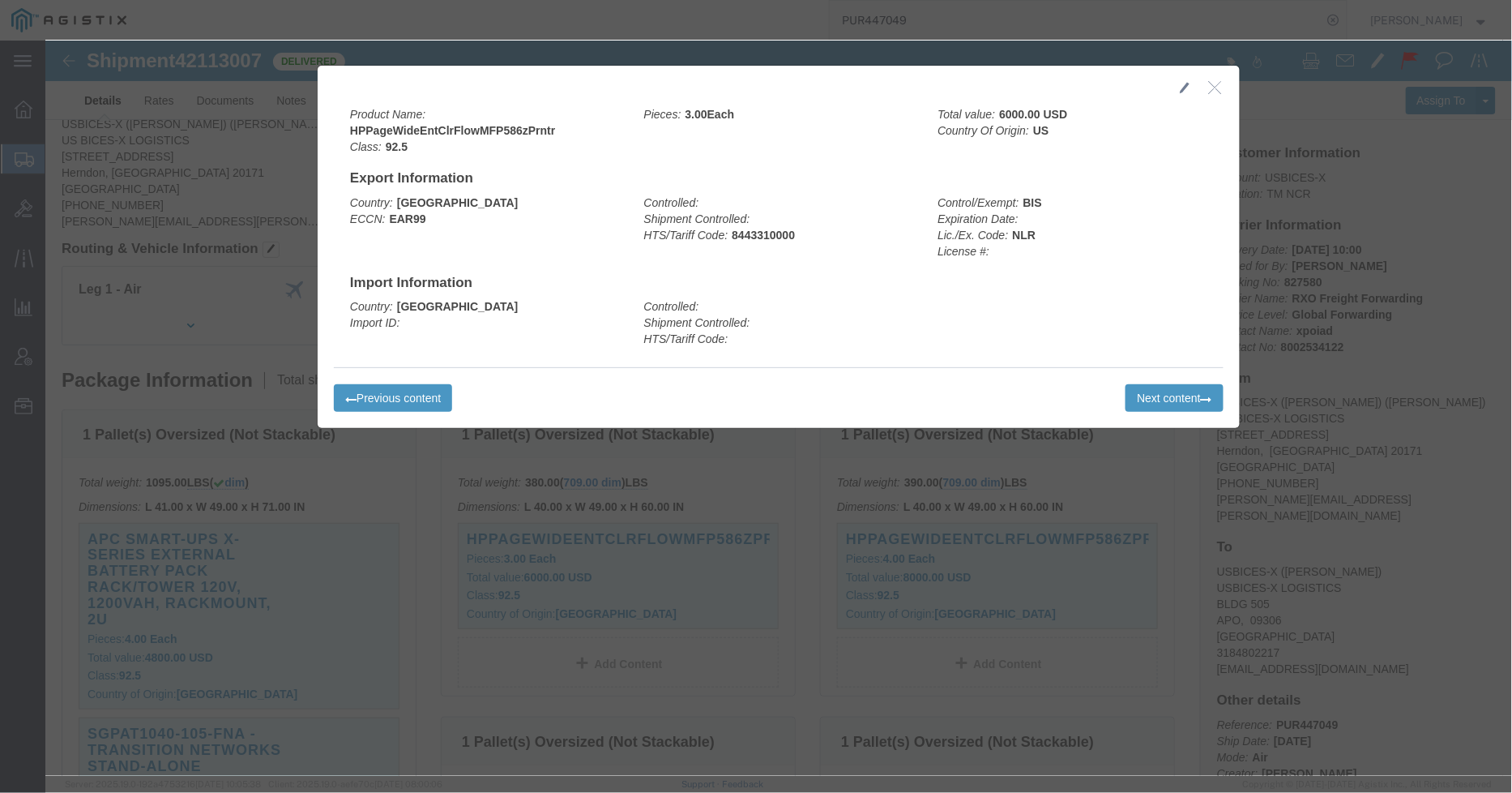
click icon "button"
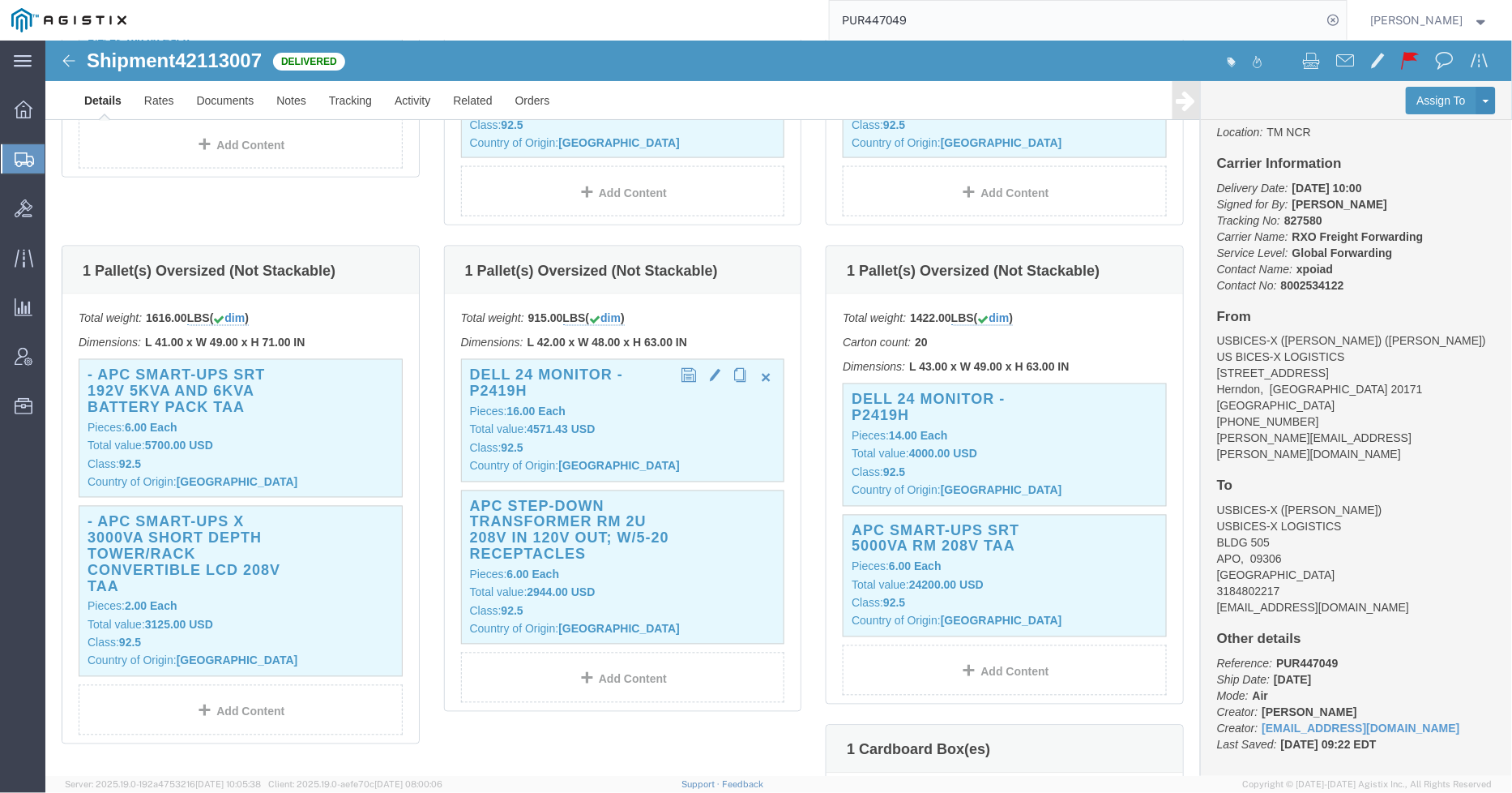
scroll to position [901, 0]
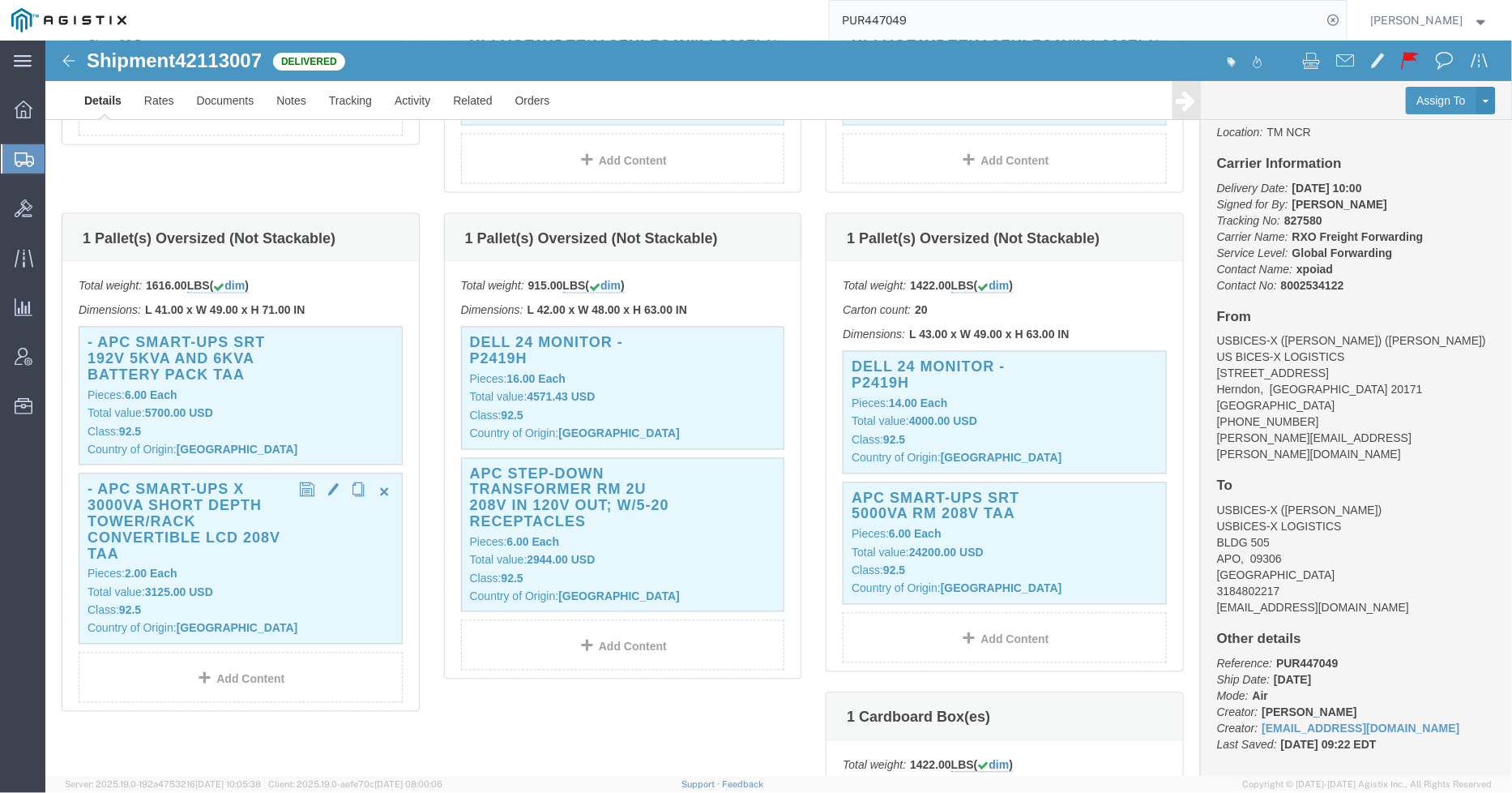
click p "Total value: 3125.00 USD"
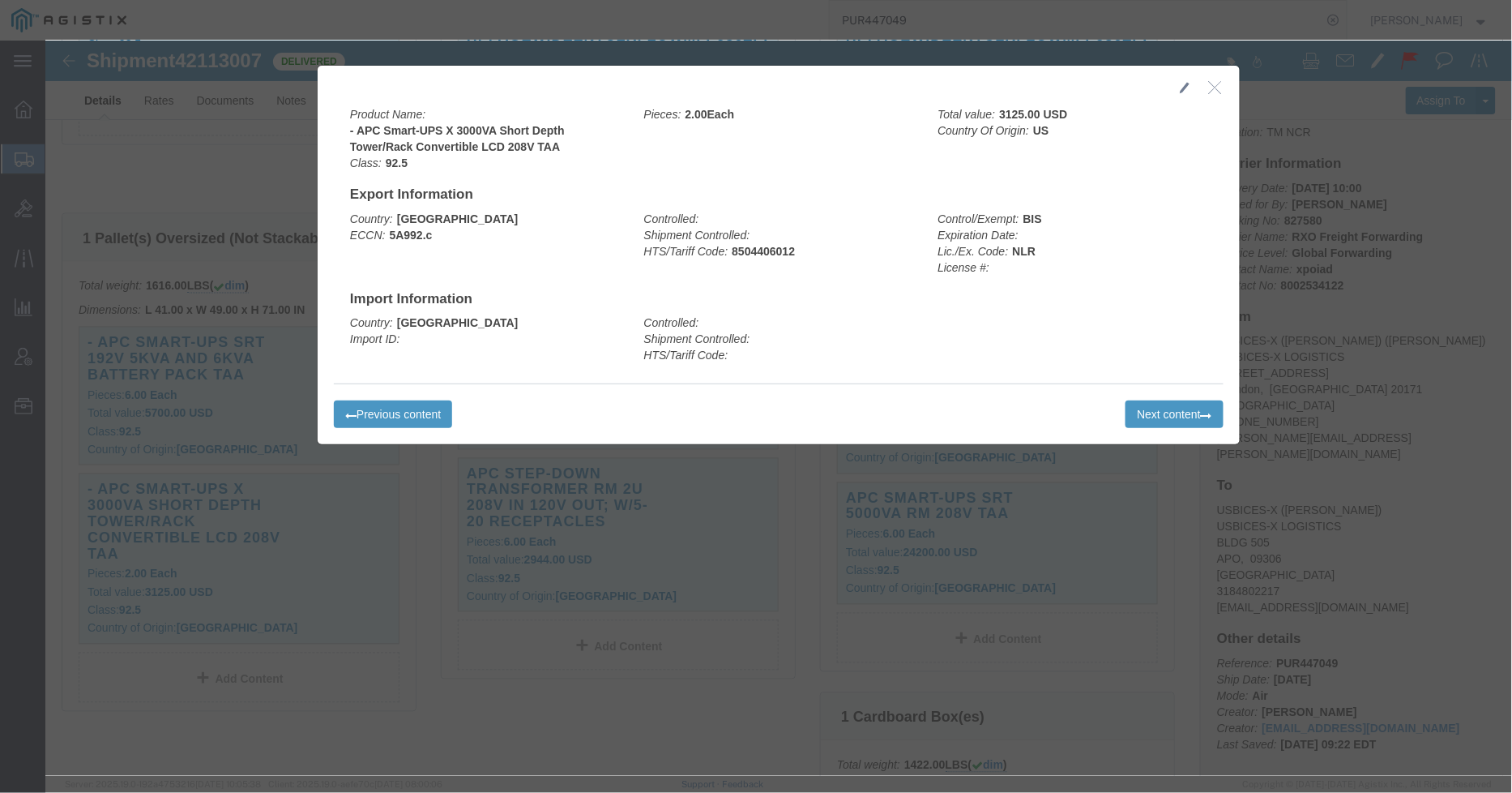
click button "button"
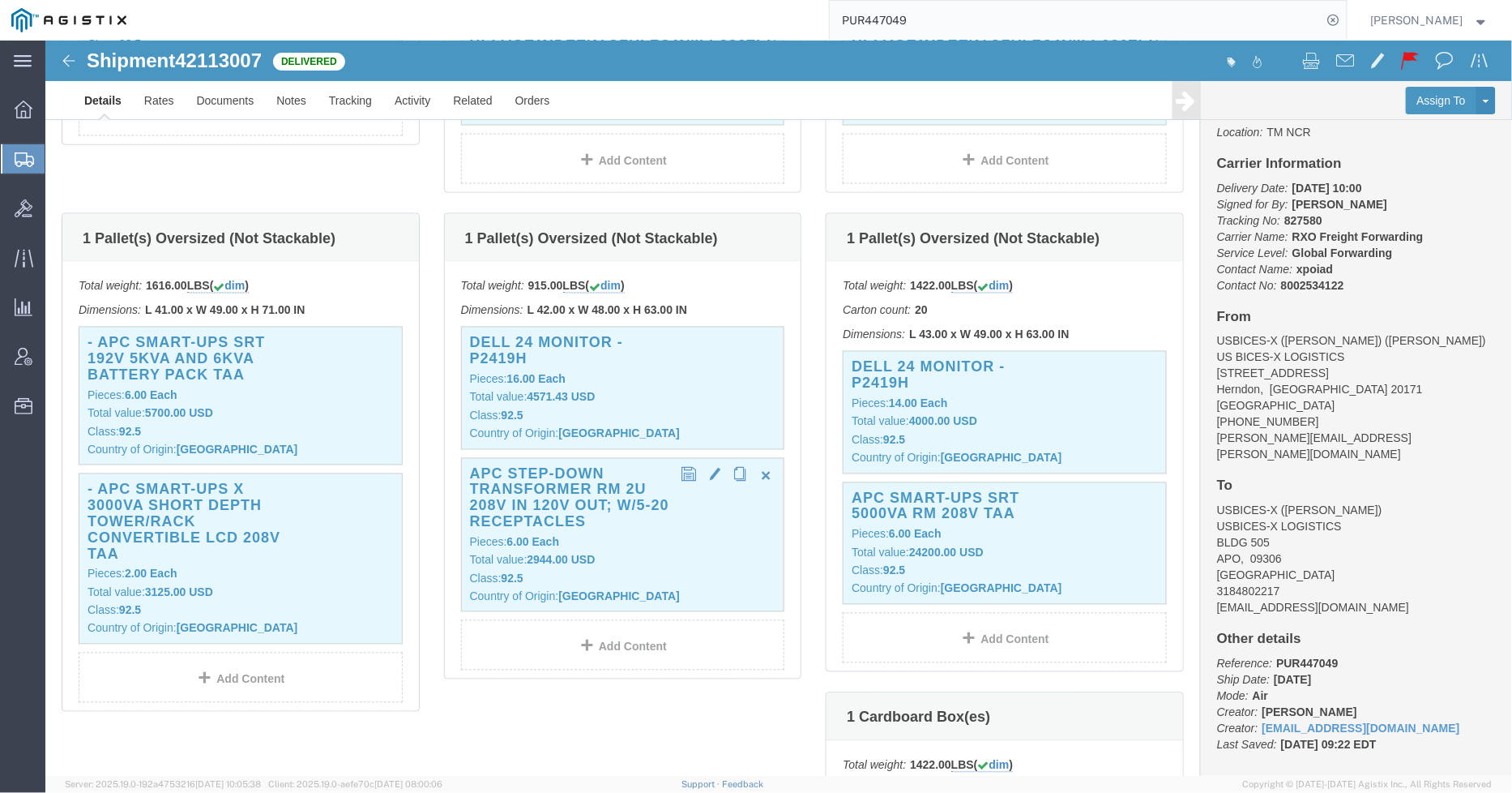
click h3 "APC Step-Down Transformer RM 2U 208V IN 120V OUT; w/5-20 Receptacles"
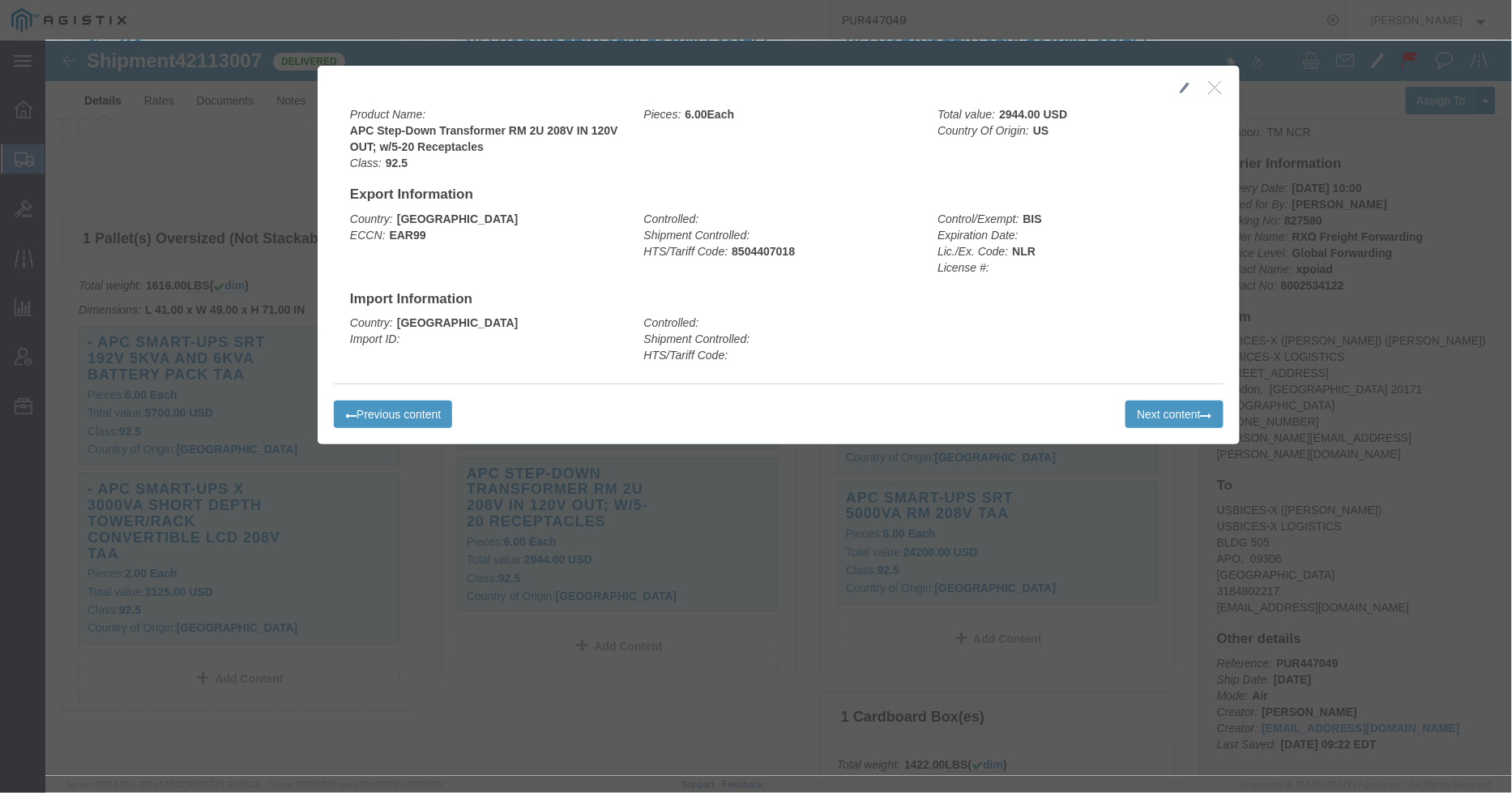
click div
click button "button"
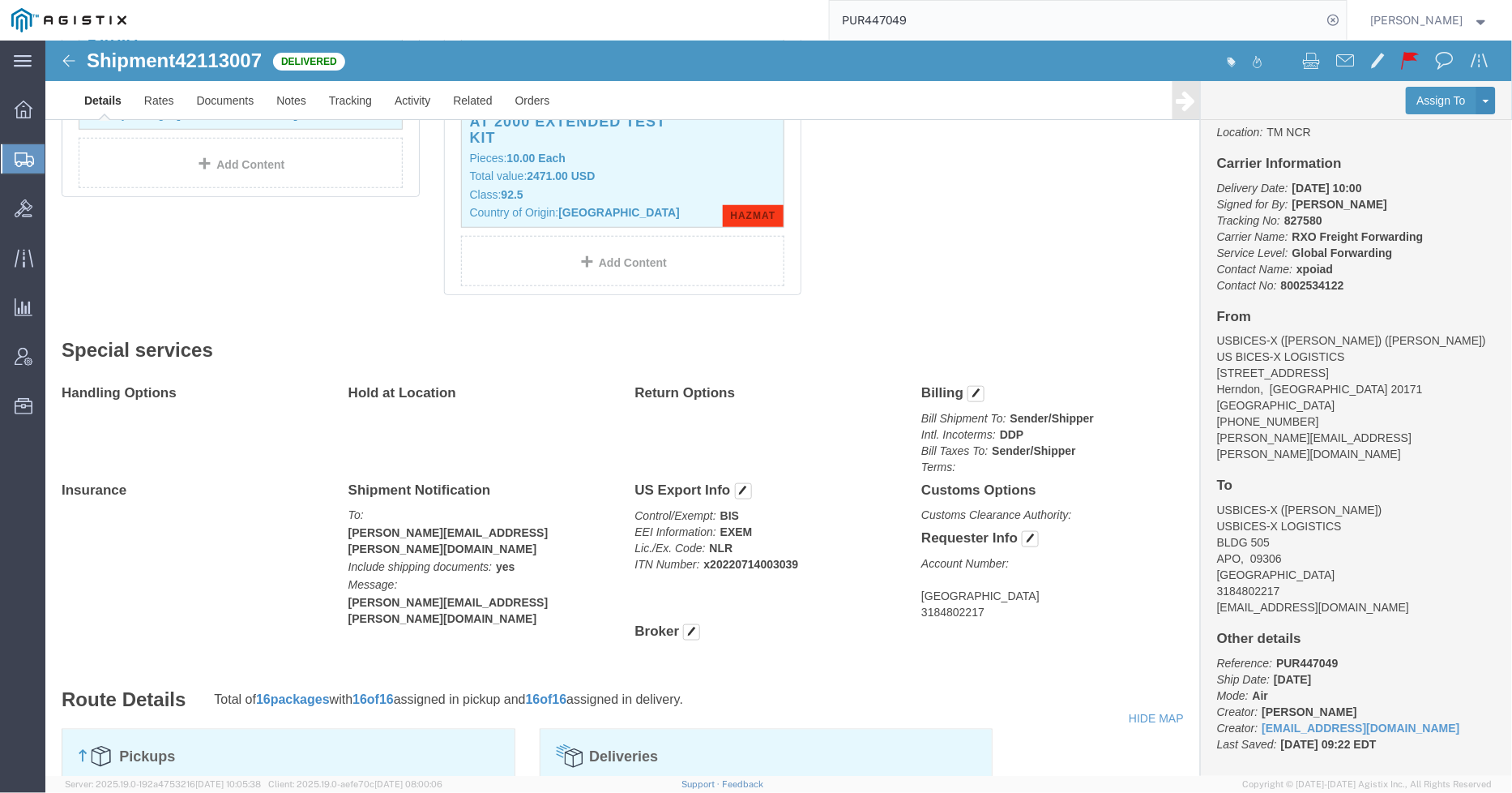
scroll to position [3152, 0]
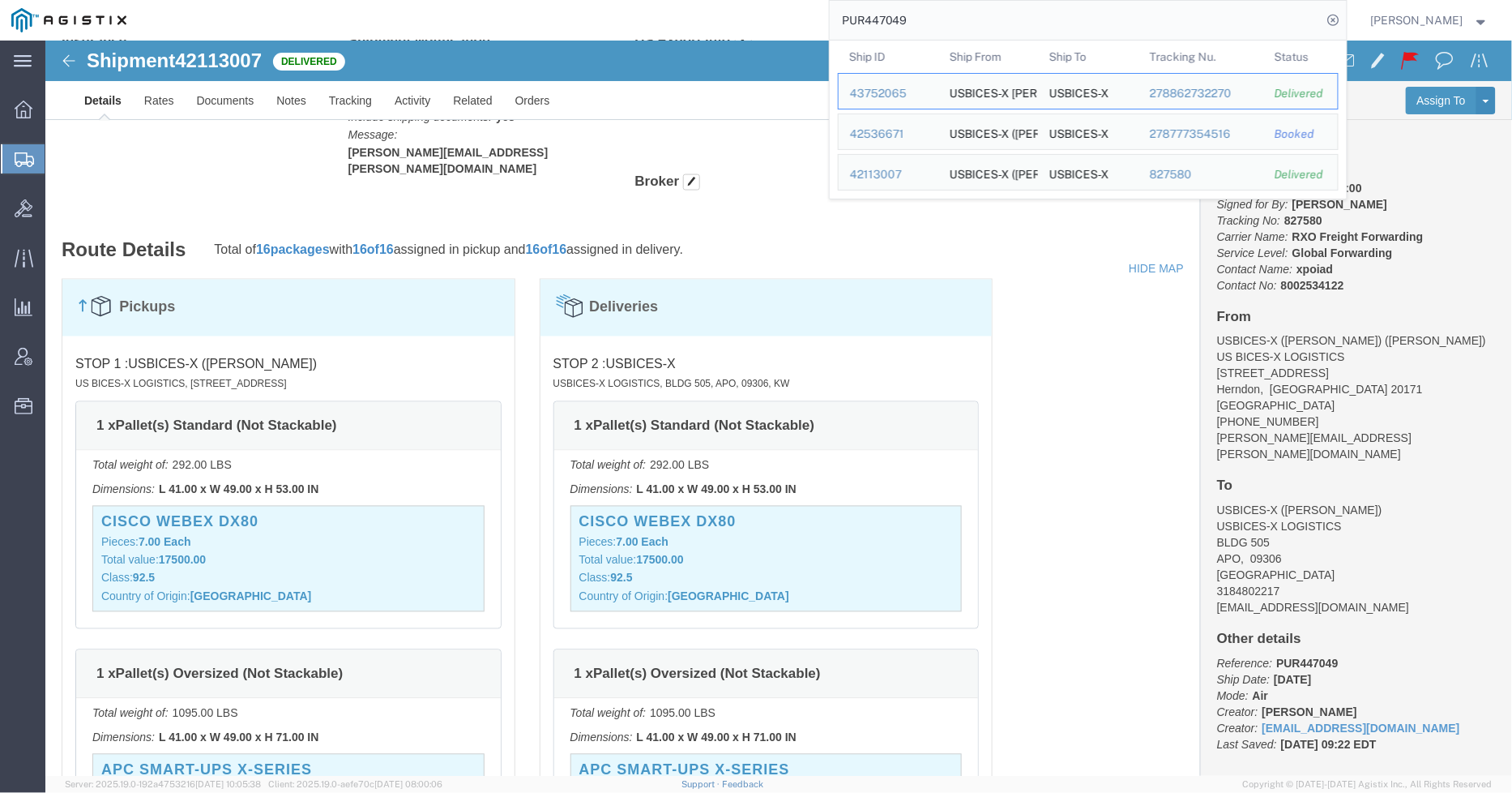
drag, startPoint x: 1117, startPoint y: 17, endPoint x: 817, endPoint y: 16, distance: 300.0
click at [817, 16] on div "PUR447049 Ship ID Ship From Ship To Tracking Nu. Status Ship ID 43752065 Ship F…" at bounding box center [743, 20] width 1209 height 41
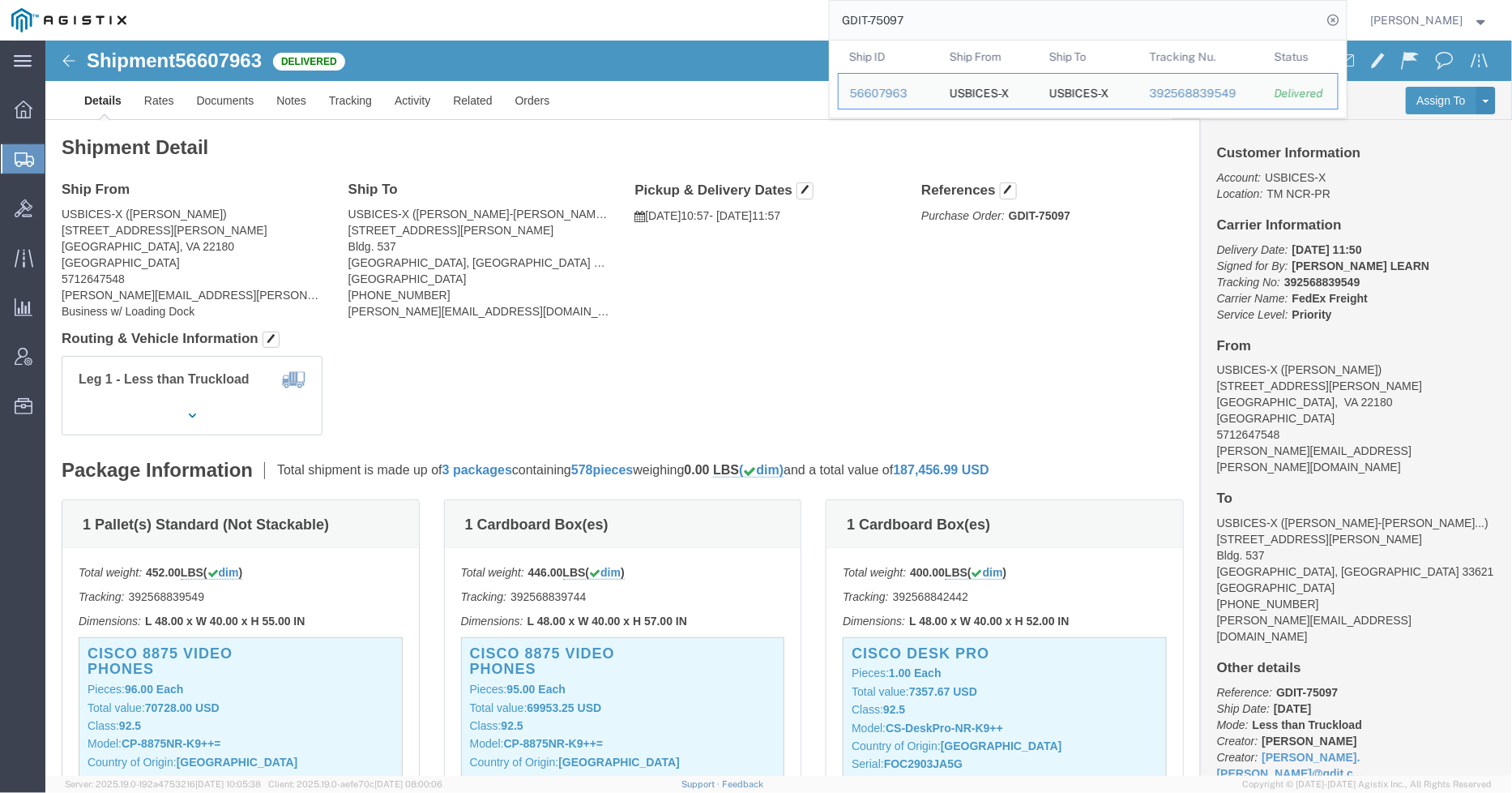
drag, startPoint x: 951, startPoint y: 27, endPoint x: 887, endPoint y: 20, distance: 64.4
click at [887, 20] on input "GDIT-75097" at bounding box center [1076, 20] width 492 height 39
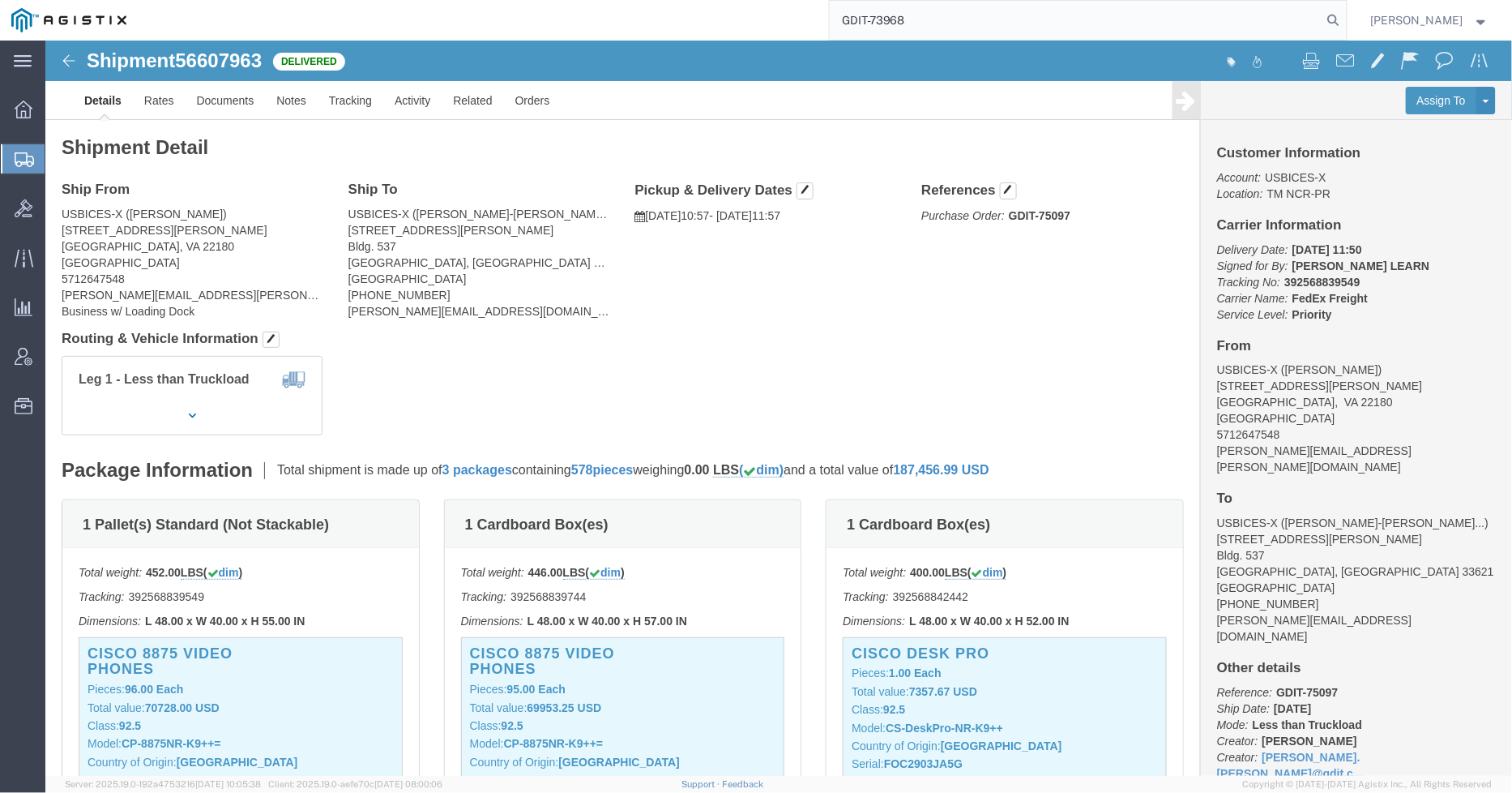
type input "GDIT-73968"
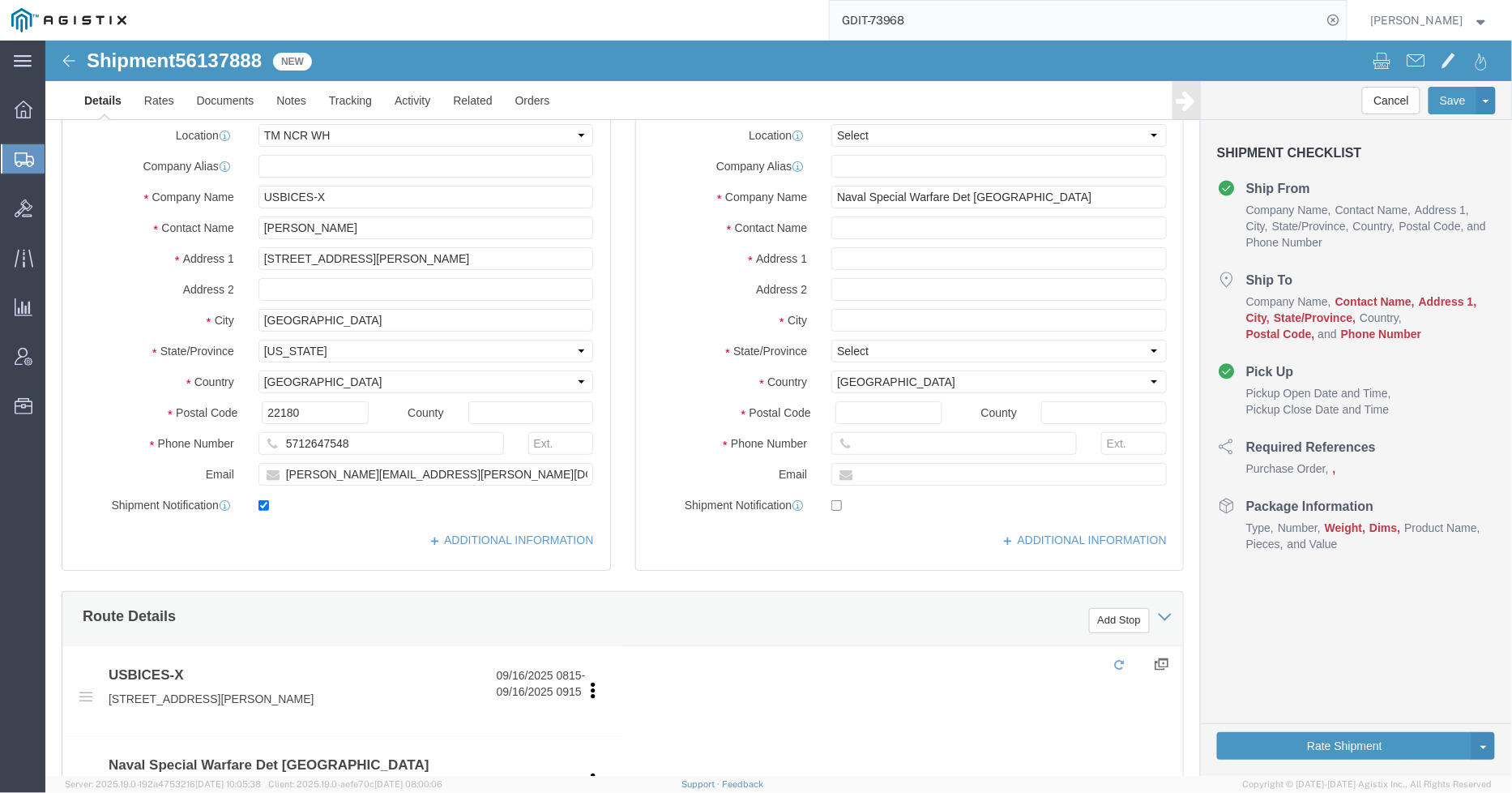
select select "69651"
